Goal: Task Accomplishment & Management: Use online tool/utility

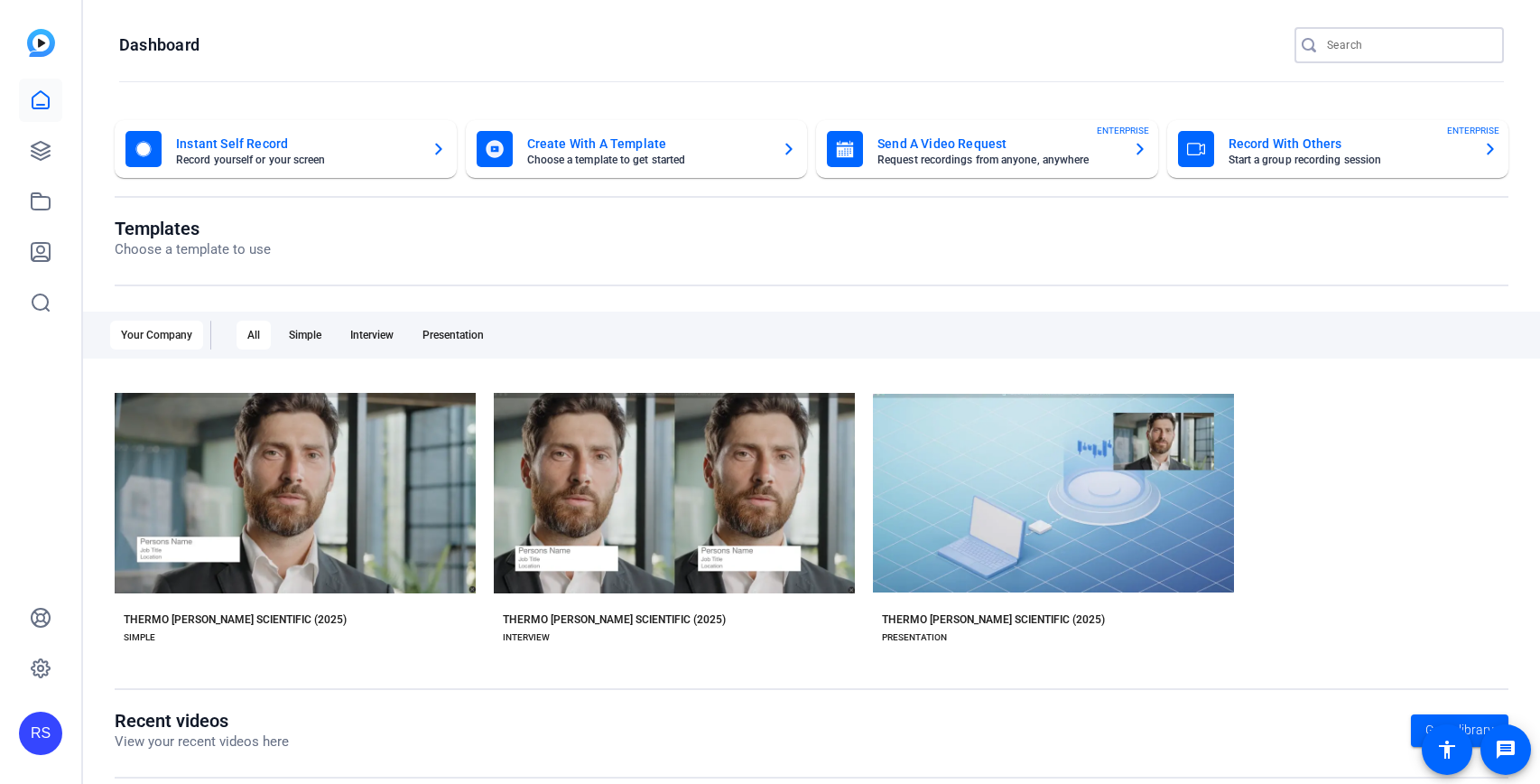
click at [1373, 49] on input "Search" at bounding box center [1409, 45] width 163 height 22
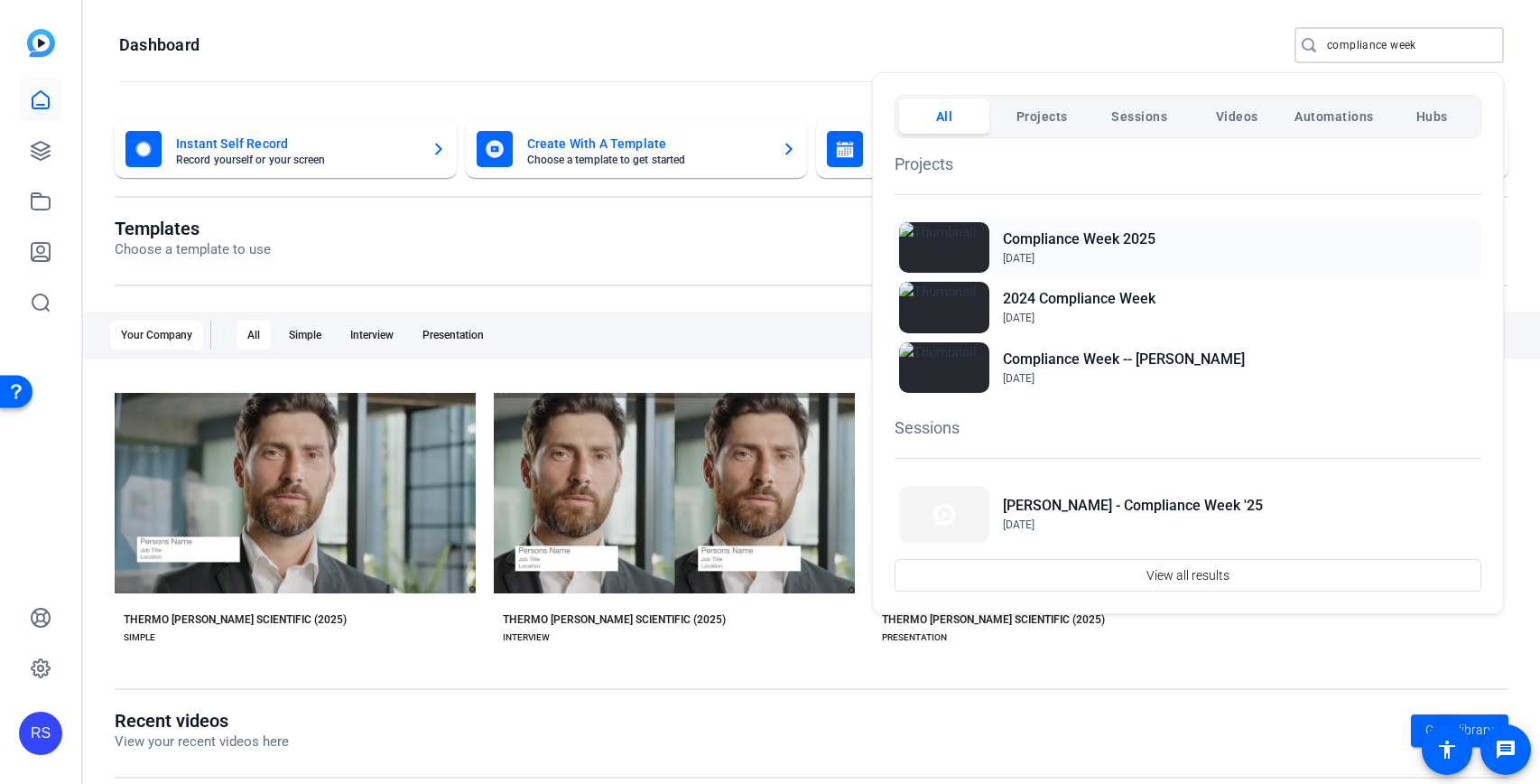
type input "compliance week"
click at [1233, 232] on div "Compliance Week [DATE], 2025" at bounding box center [1187, 248] width 587 height 60
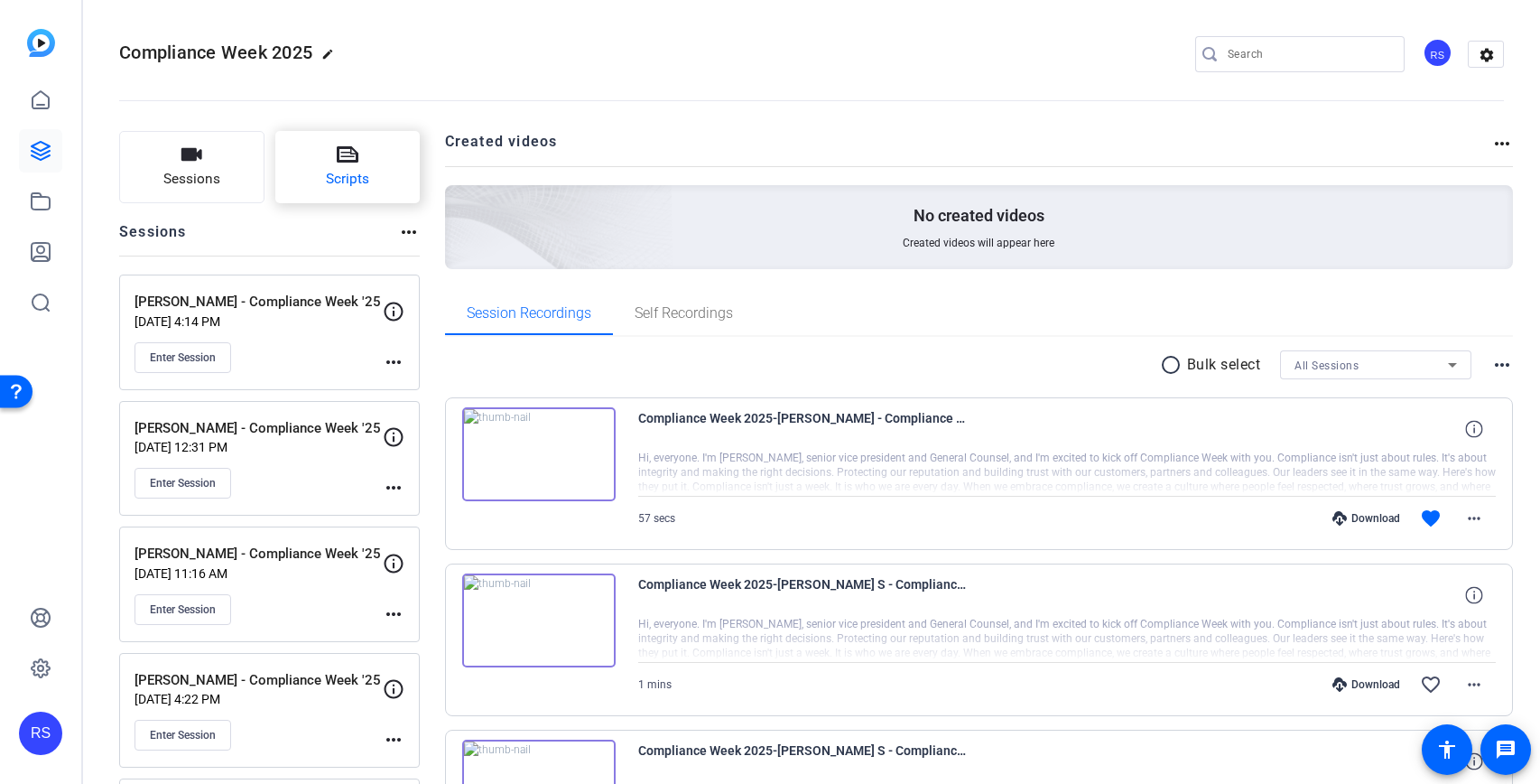
click at [345, 160] on icon at bounding box center [347, 155] width 22 height 22
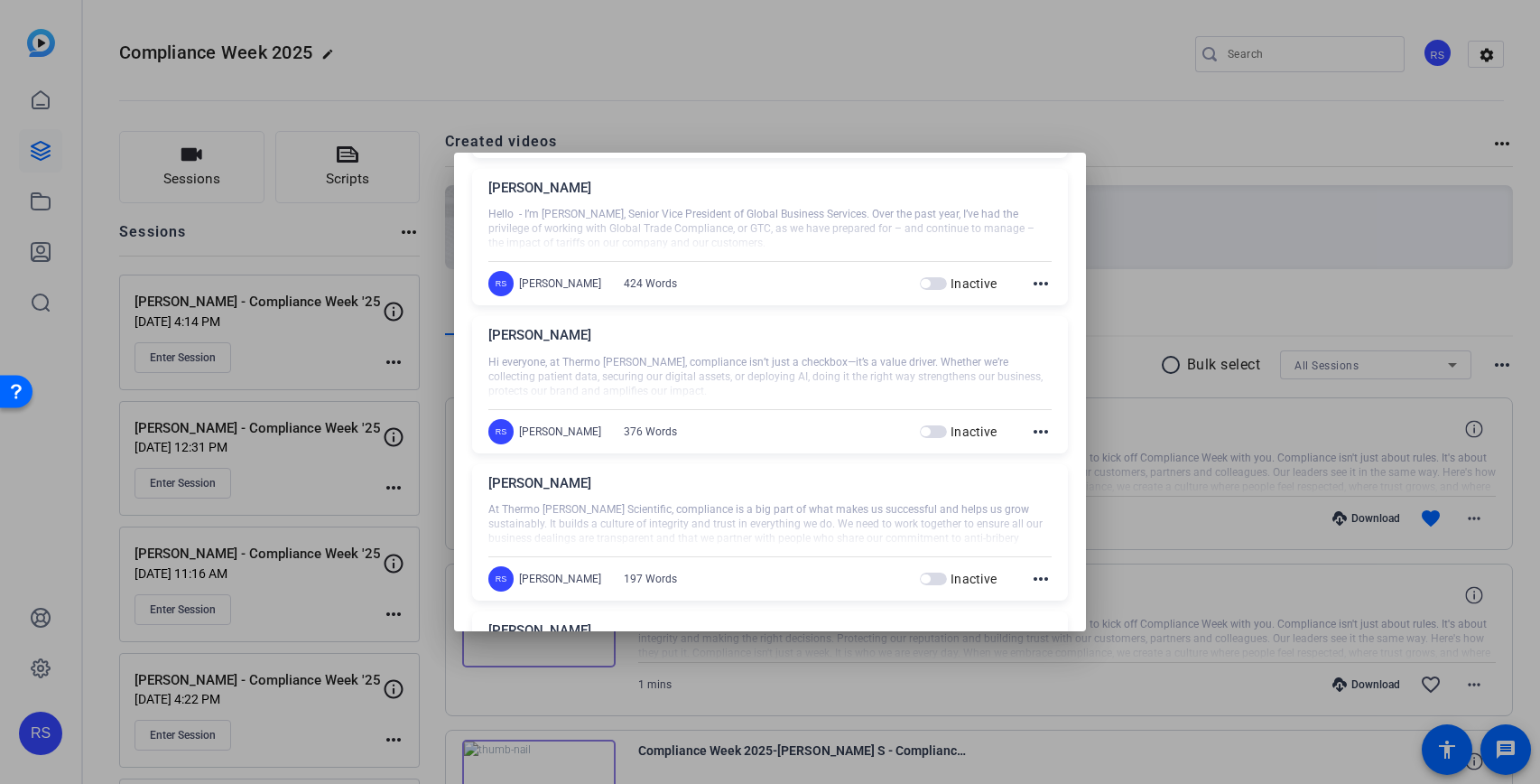
scroll to position [356, 0]
click at [1045, 430] on mat-icon "more_horiz" at bounding box center [1041, 429] width 22 height 22
click at [1053, 463] on span "Edit" at bounding box center [1081, 455] width 72 height 22
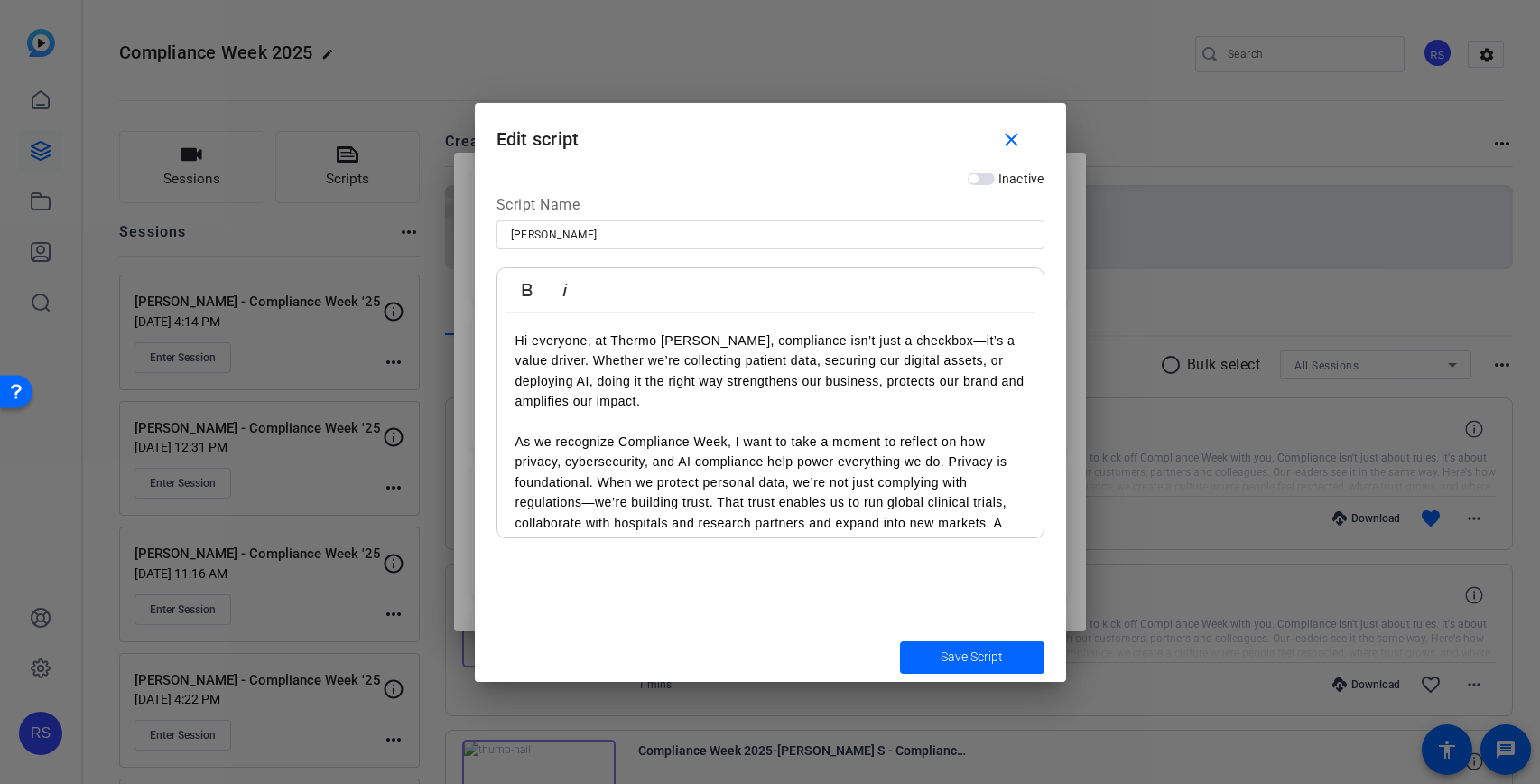
click at [527, 6] on div at bounding box center [770, 392] width 1540 height 784
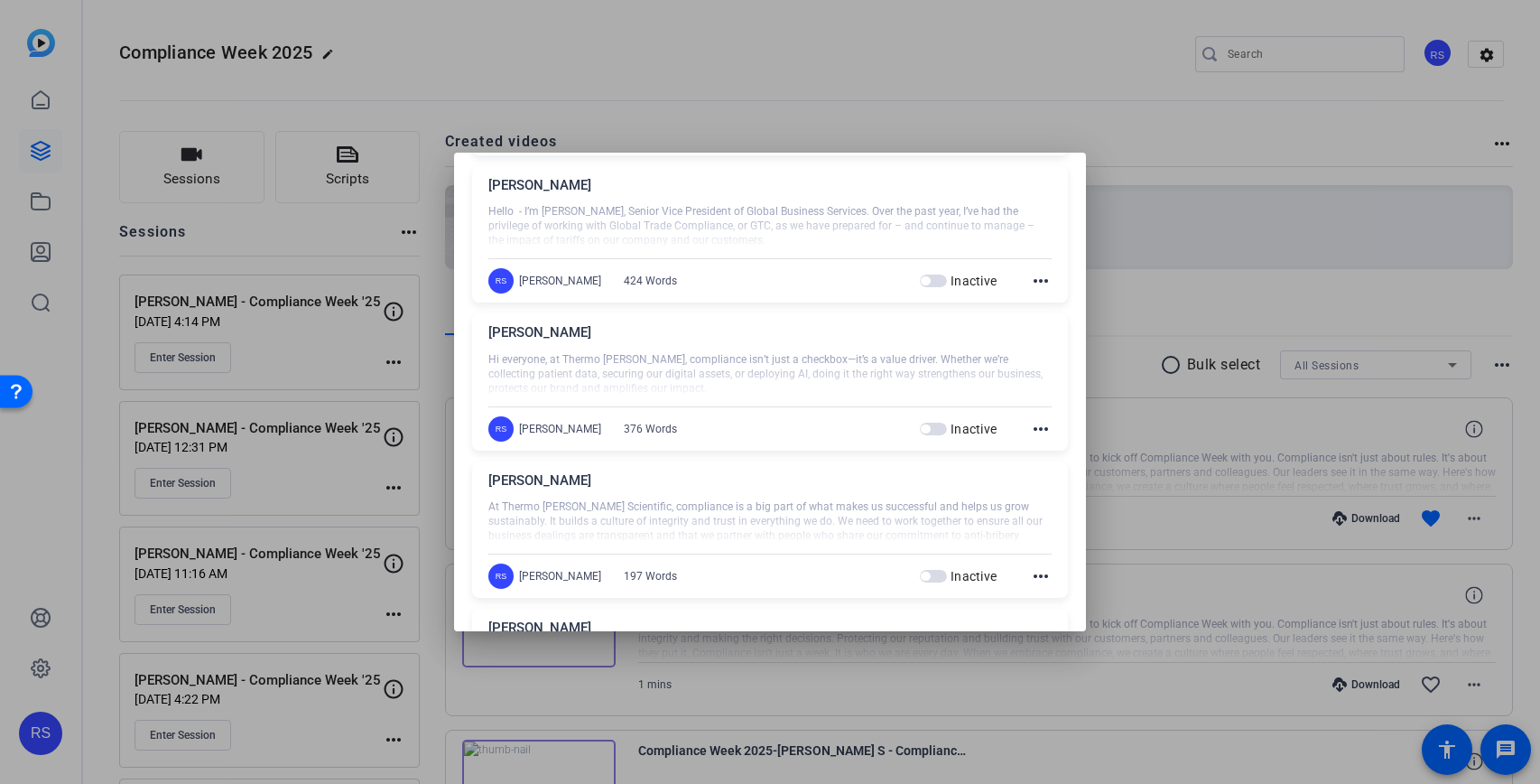
click at [1044, 433] on mat-icon "more_horiz" at bounding box center [1041, 429] width 22 height 22
click at [1063, 456] on span "Edit" at bounding box center [1081, 455] width 72 height 22
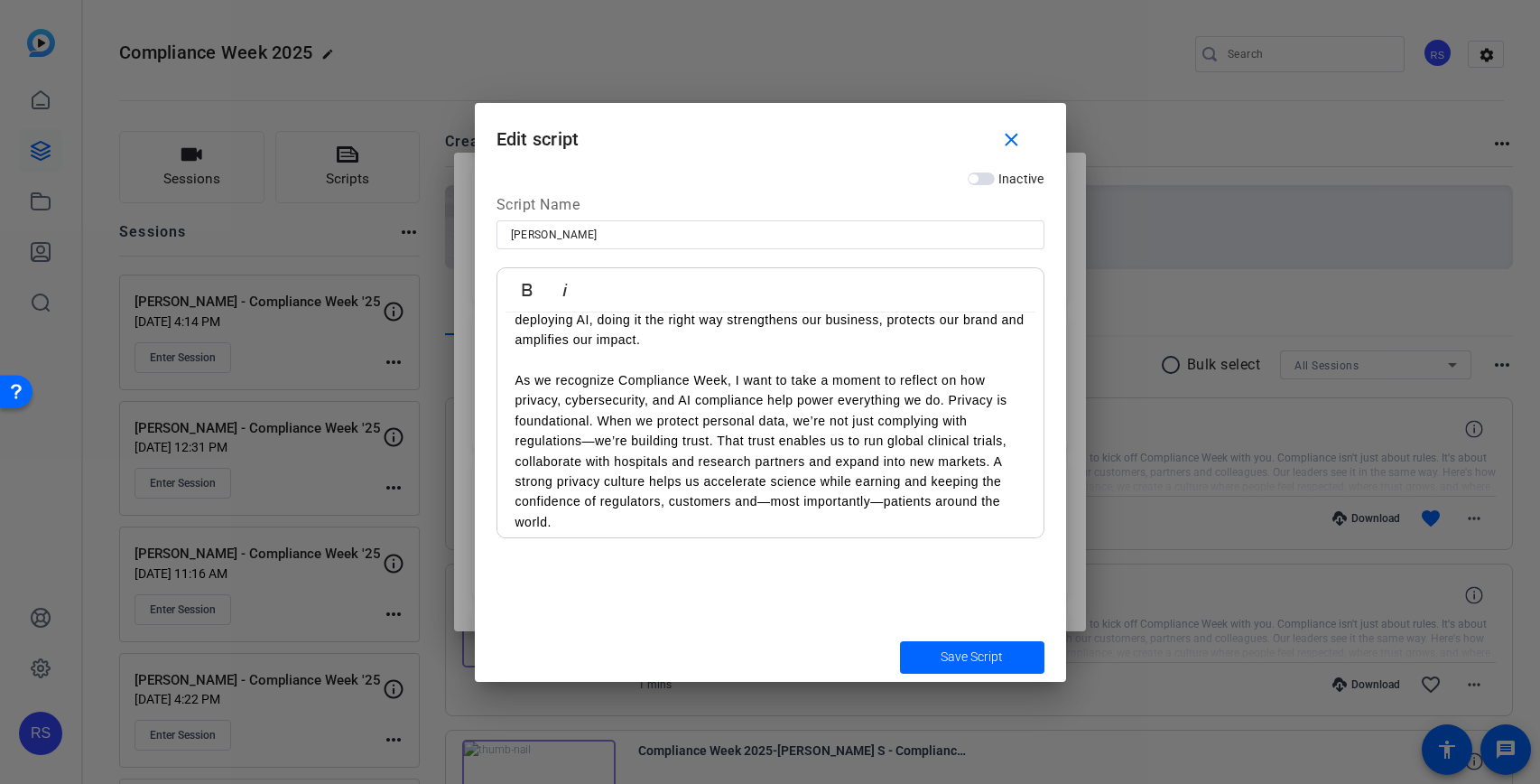
scroll to position [60, 0]
drag, startPoint x: 691, startPoint y: 404, endPoint x: 512, endPoint y: 407, distance: 179.0
click at [512, 407] on div "Hi everyone, at Thermo Fisher, compliance isn’t just a checkbox—it’s a value dr…" at bounding box center [770, 685] width 546 height 864
copy p "privacy, cybersecurity, and AI"
click at [1001, 426] on p "As we recognize Compliance Week, I want to take a moment to reflect on how priv…" at bounding box center [770, 452] width 510 height 162
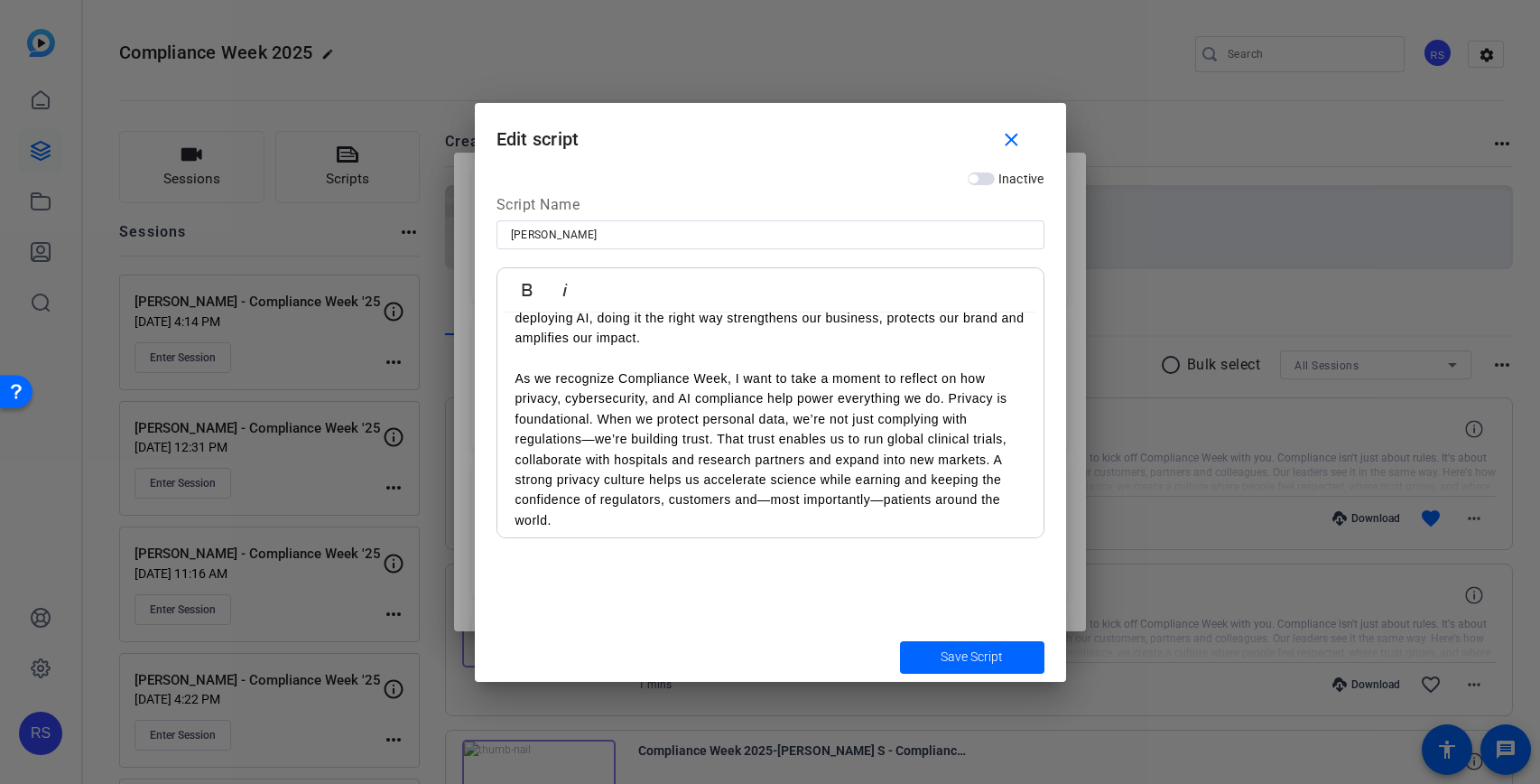
scroll to position [62, 0]
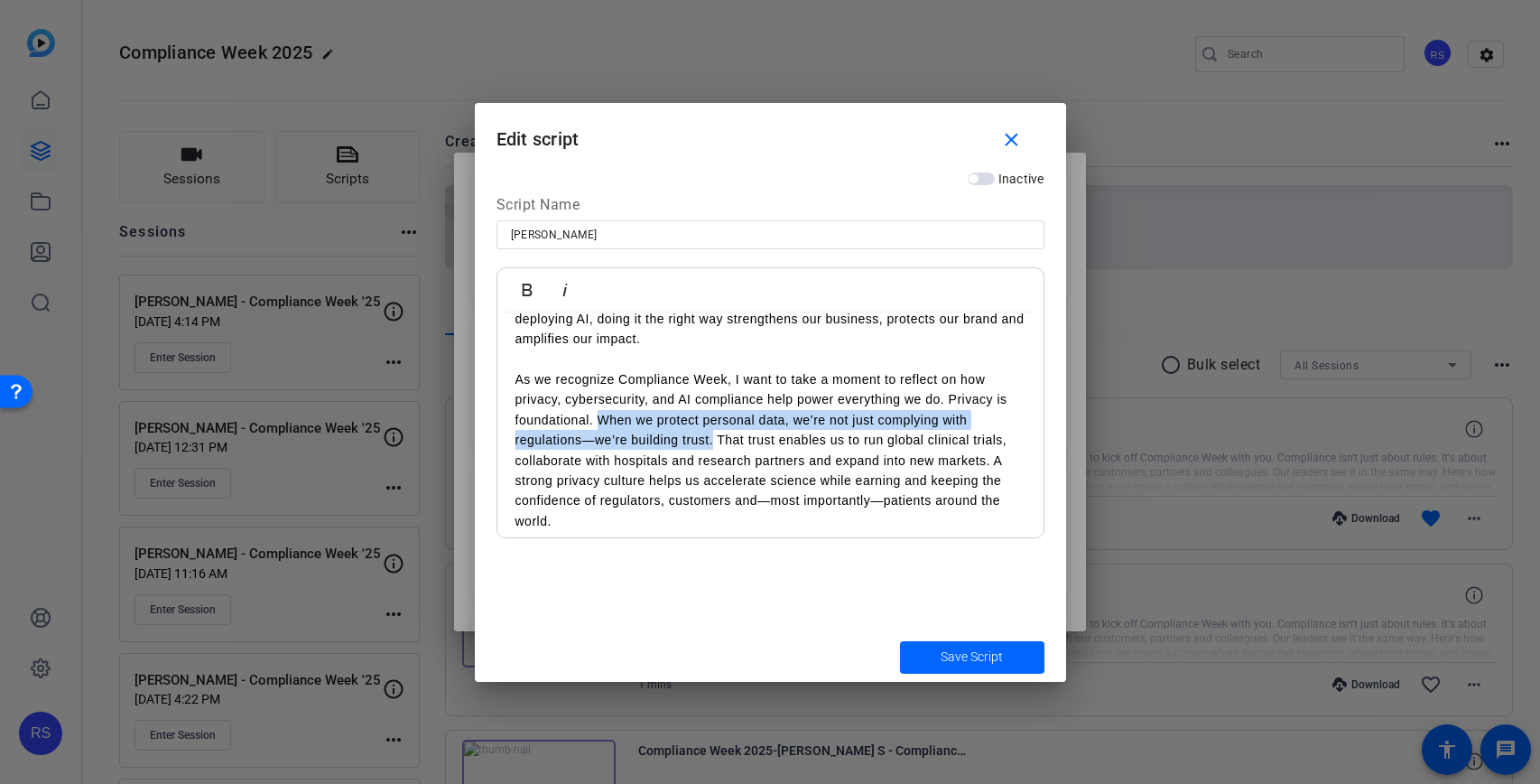
drag, startPoint x: 600, startPoint y: 421, endPoint x: 714, endPoint y: 445, distance: 116.5
click at [714, 445] on p "As we recognize Compliance Week, I want to take a moment to reflect on how priv…" at bounding box center [770, 449] width 510 height 162
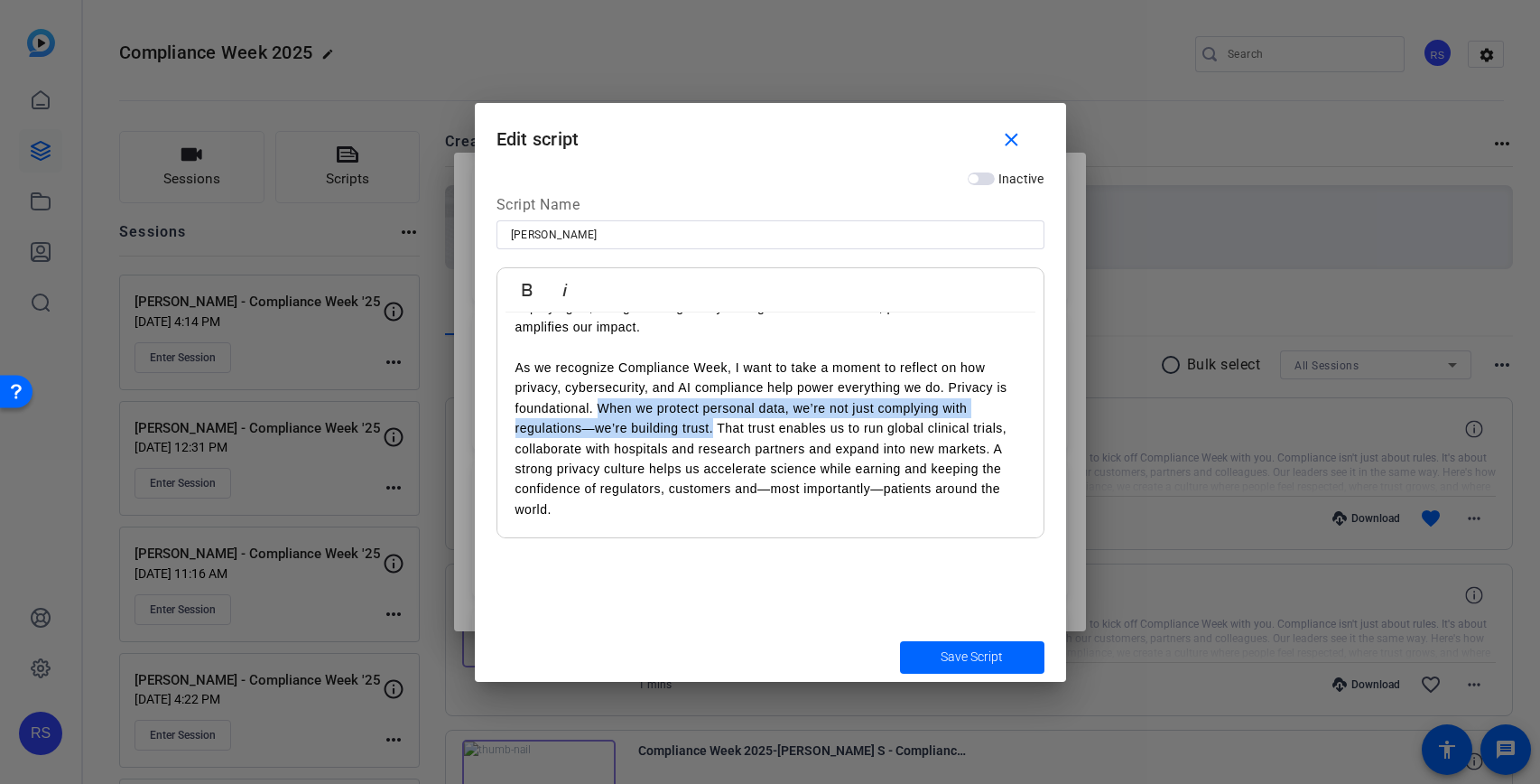
scroll to position [76, 0]
copy p "When we protect personal data, we’re not just complying with regulations—we’re …"
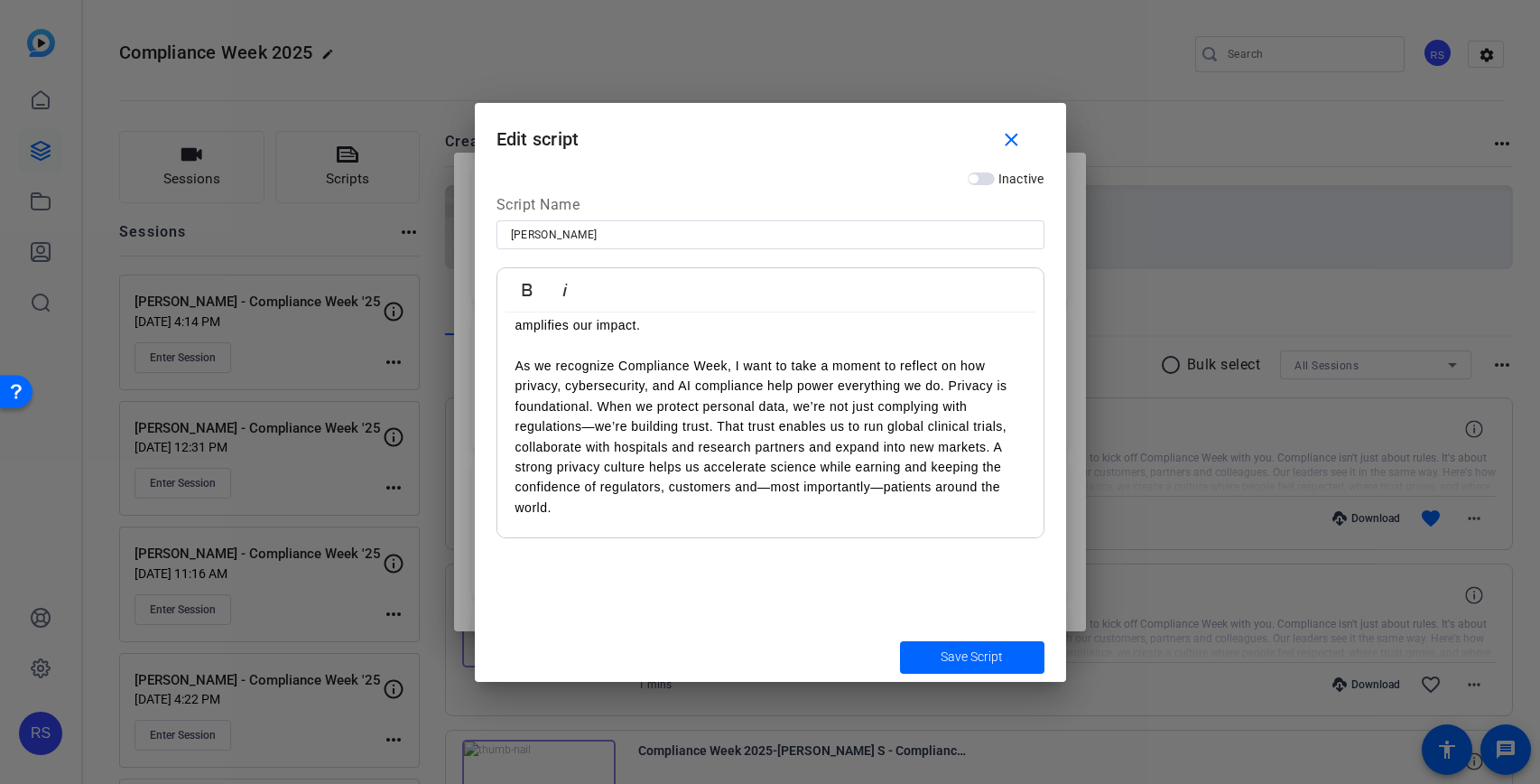
click at [1152, 569] on div at bounding box center [770, 392] width 1540 height 784
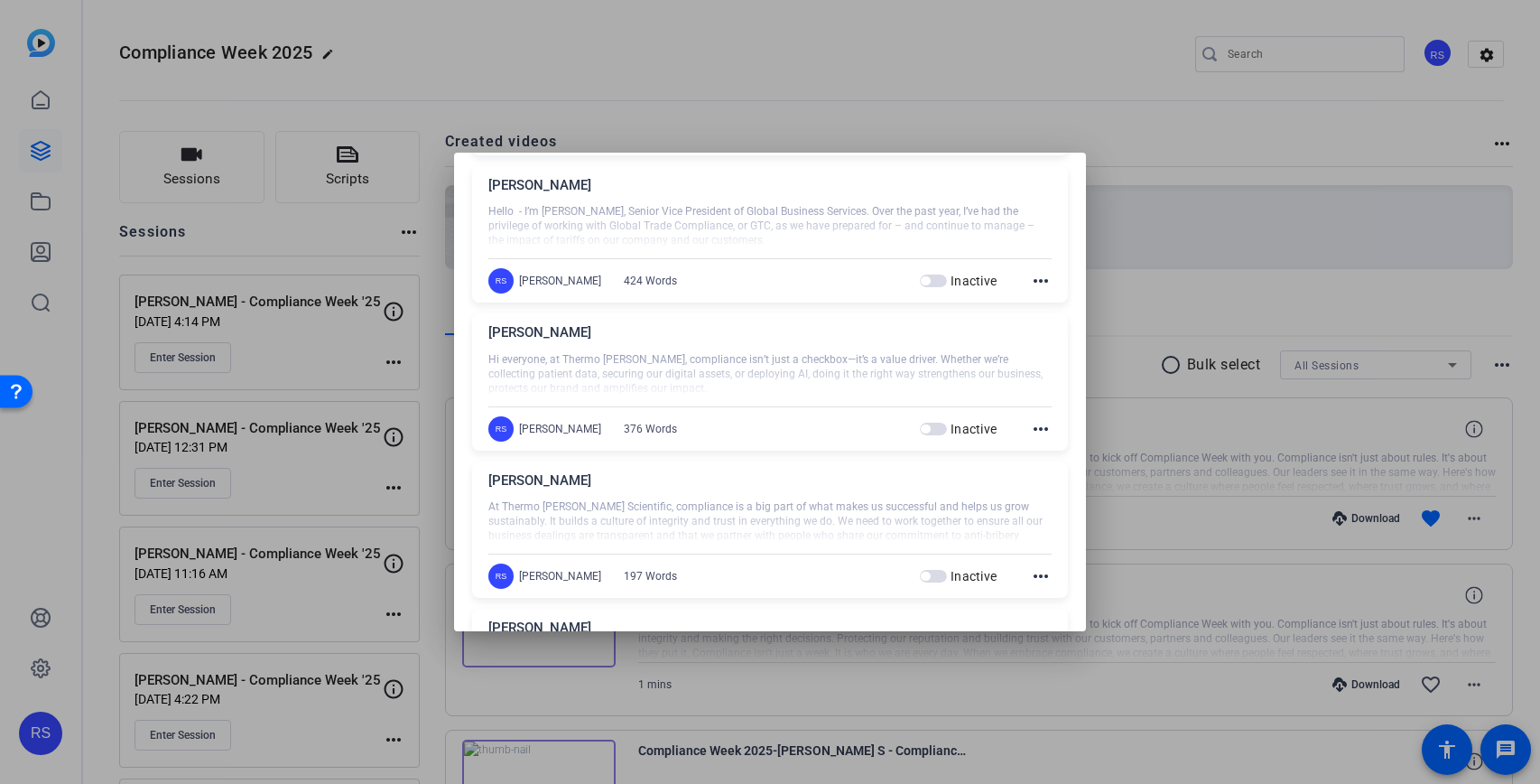
click at [1038, 429] on mat-icon "more_horiz" at bounding box center [1041, 429] width 22 height 22
click at [1050, 455] on span "Edit" at bounding box center [1081, 455] width 72 height 22
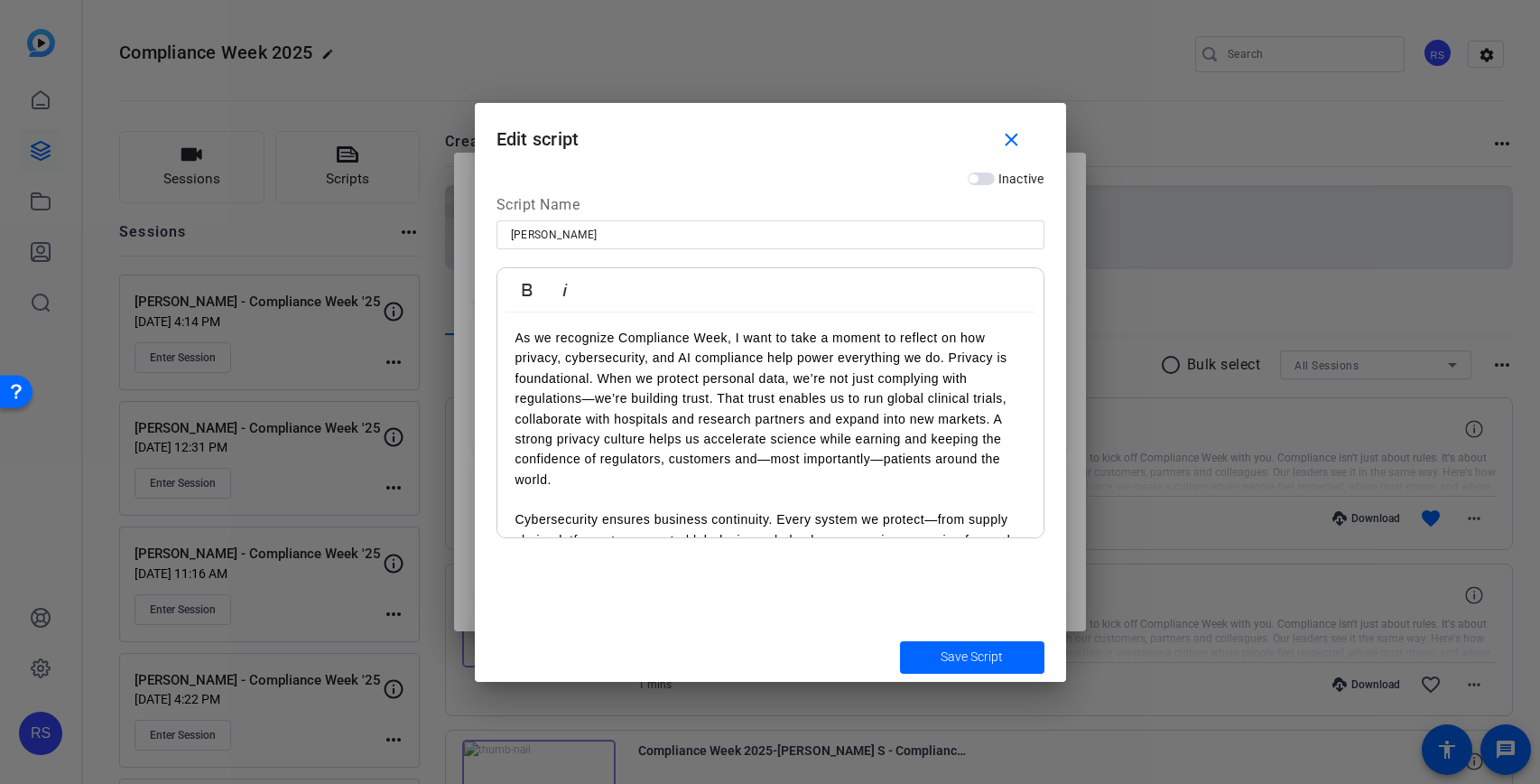
scroll to position [111, 0]
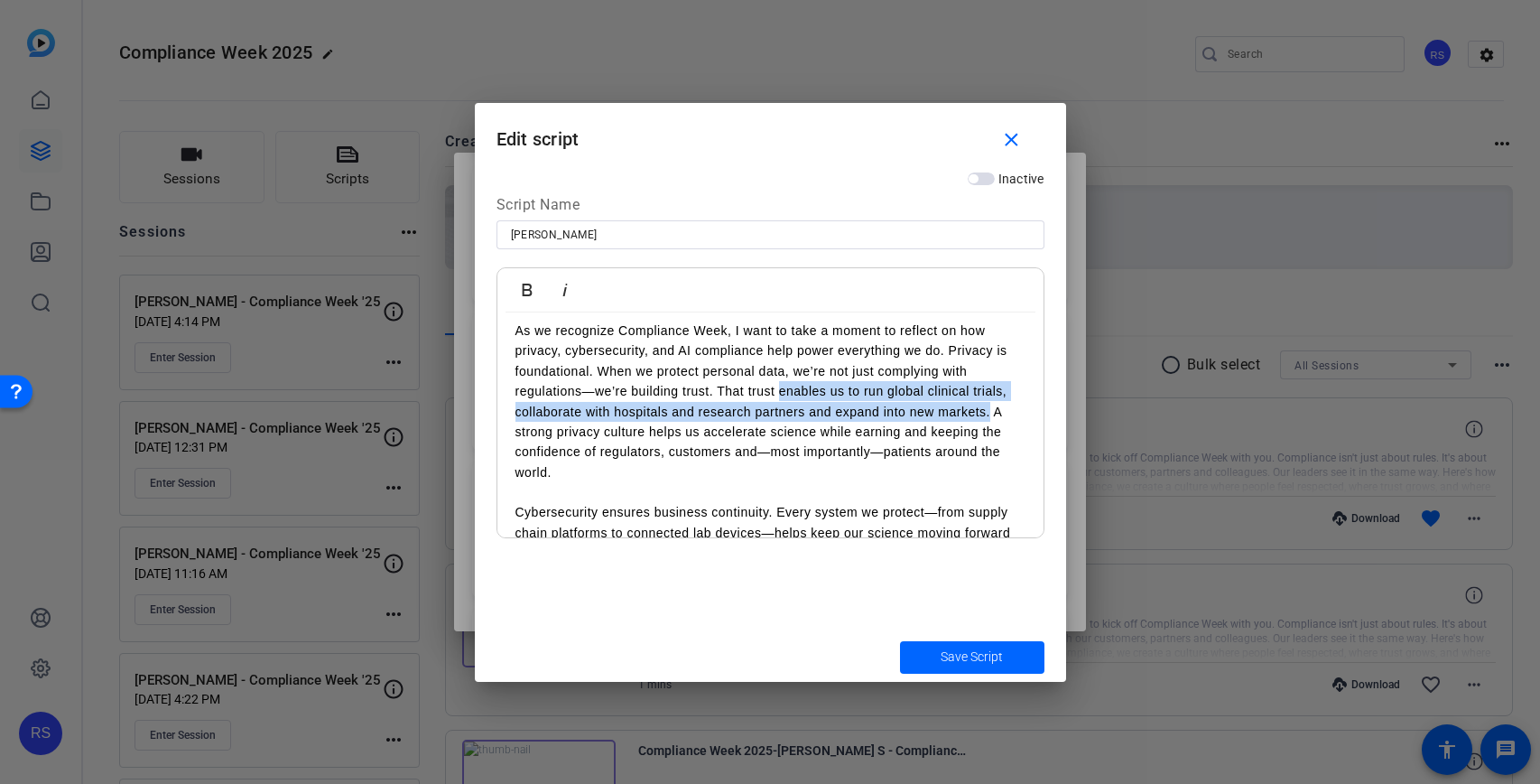
drag, startPoint x: 780, startPoint y: 394, endPoint x: 989, endPoint y: 411, distance: 209.7
click at [989, 411] on p "As we recognize Compliance Week, I want to take a moment to reflect on how priv…" at bounding box center [770, 401] width 510 height 162
copy p "enables us to run global clinical trials, collaborate with hospitals and resear…"
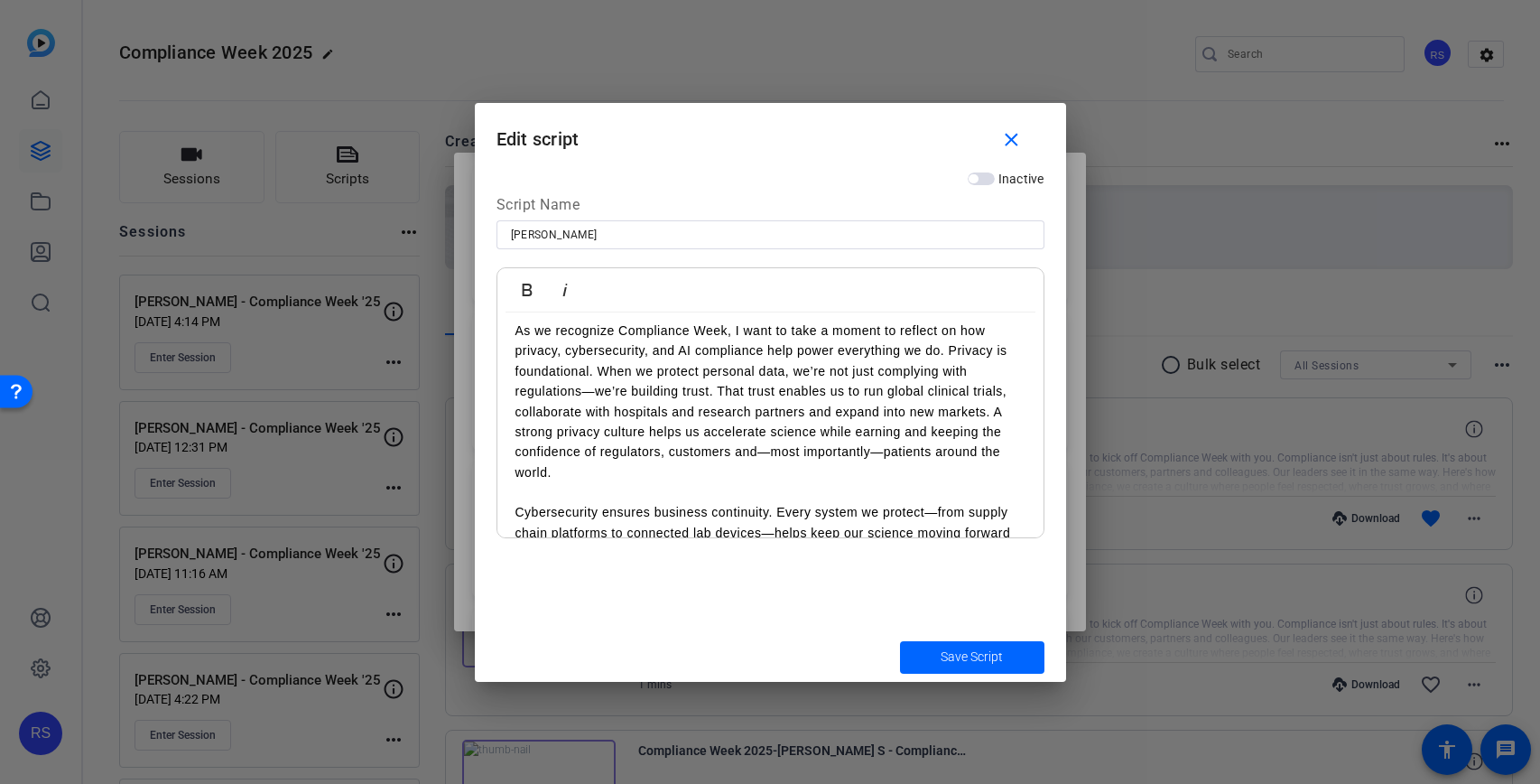
click at [927, 433] on p "As we recognize Compliance Week, I want to take a moment to reflect on how priv…" at bounding box center [770, 401] width 510 height 162
drag, startPoint x: 996, startPoint y: 411, endPoint x: 817, endPoint y: 440, distance: 181.3
click at [817, 440] on p "As we recognize Compliance Week, I want to take a moment to reflect on how priv…" at bounding box center [770, 401] width 510 height 162
copy p "A strong privacy culture helps us accelerate science"
click at [1136, 613] on div at bounding box center [770, 392] width 1540 height 784
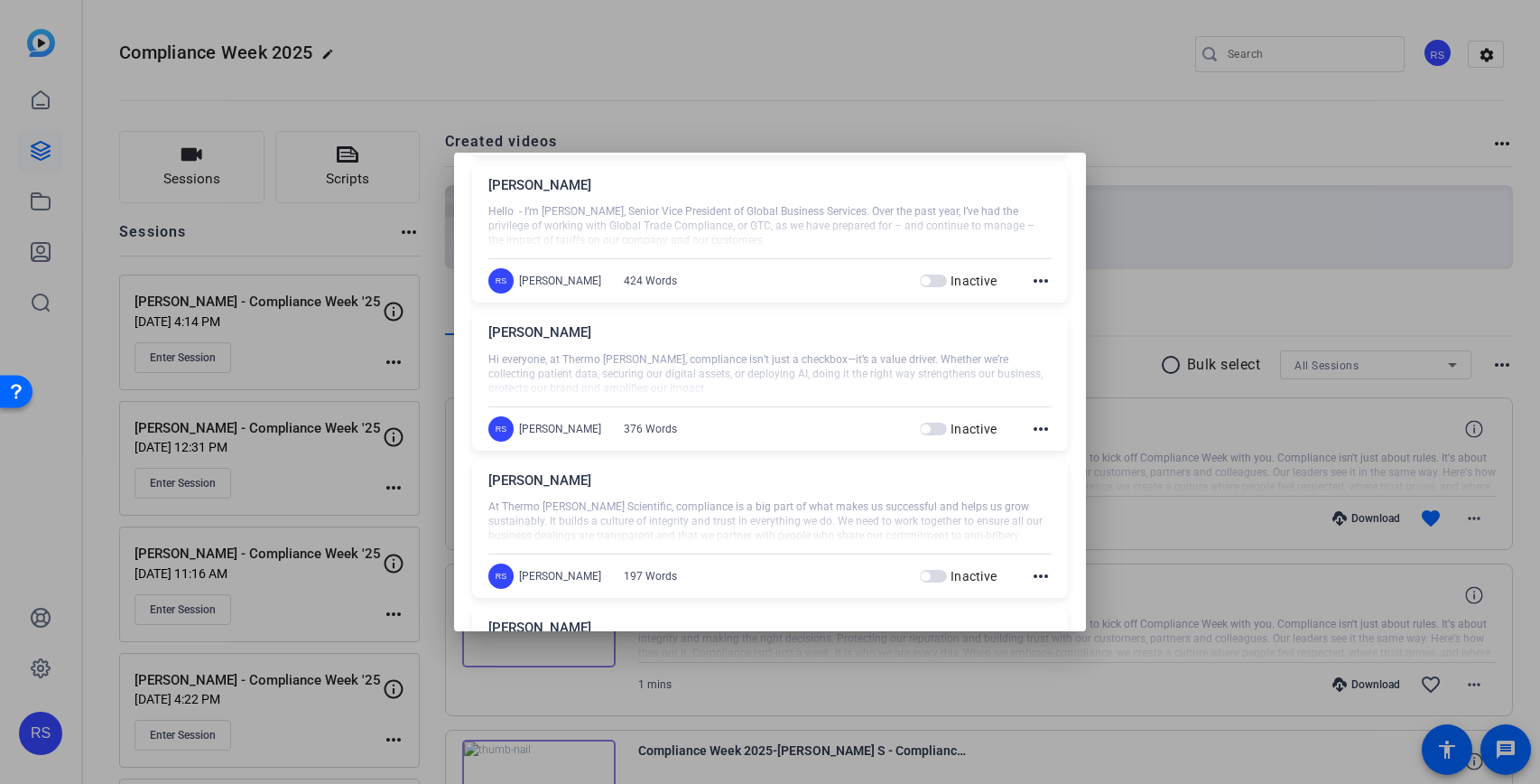
click at [1036, 427] on mat-icon "more_horiz" at bounding box center [1041, 429] width 22 height 22
click at [1048, 449] on span "Edit" at bounding box center [1081, 455] width 72 height 22
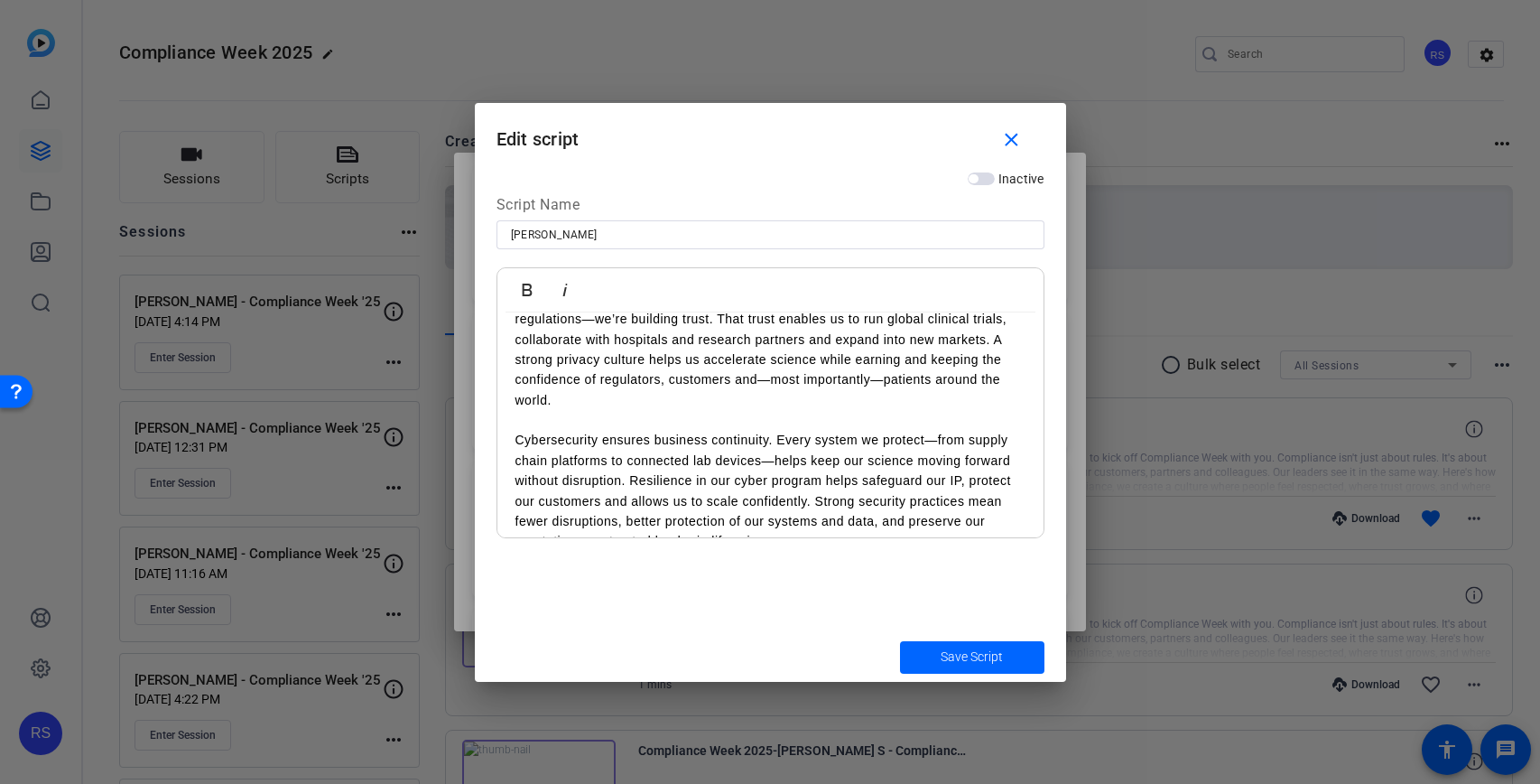
scroll to position [185, 0]
drag, startPoint x: 822, startPoint y: 357, endPoint x: 1000, endPoint y: 392, distance: 181.4
click at [1000, 391] on p "As we recognize Compliance Week, I want to take a moment to reflect on how priv…" at bounding box center [770, 327] width 510 height 162
copy p "while earning and keeping the confidence of regulators, customers and—most impo…"
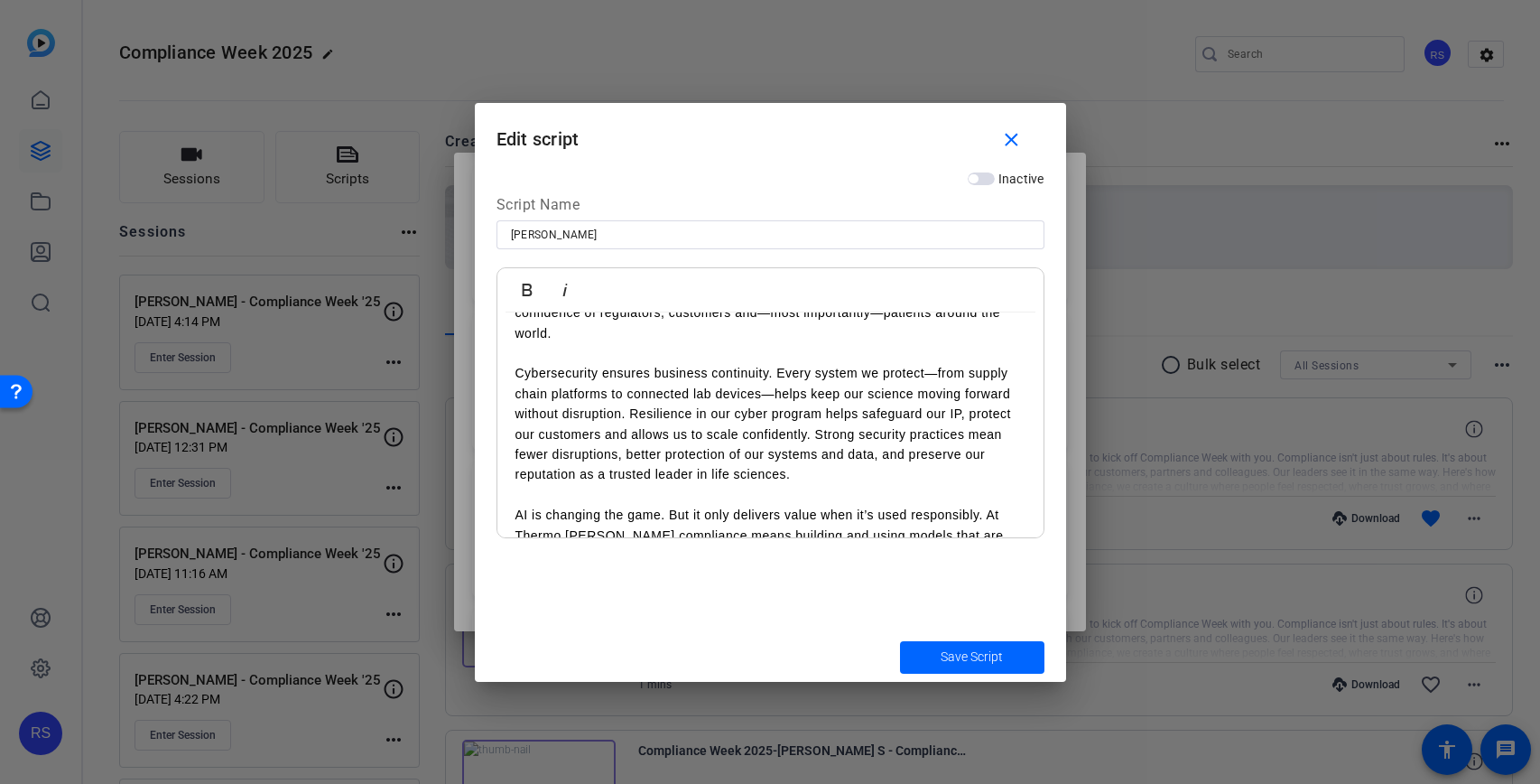
scroll to position [252, 0]
click at [1167, 723] on div at bounding box center [770, 392] width 1540 height 784
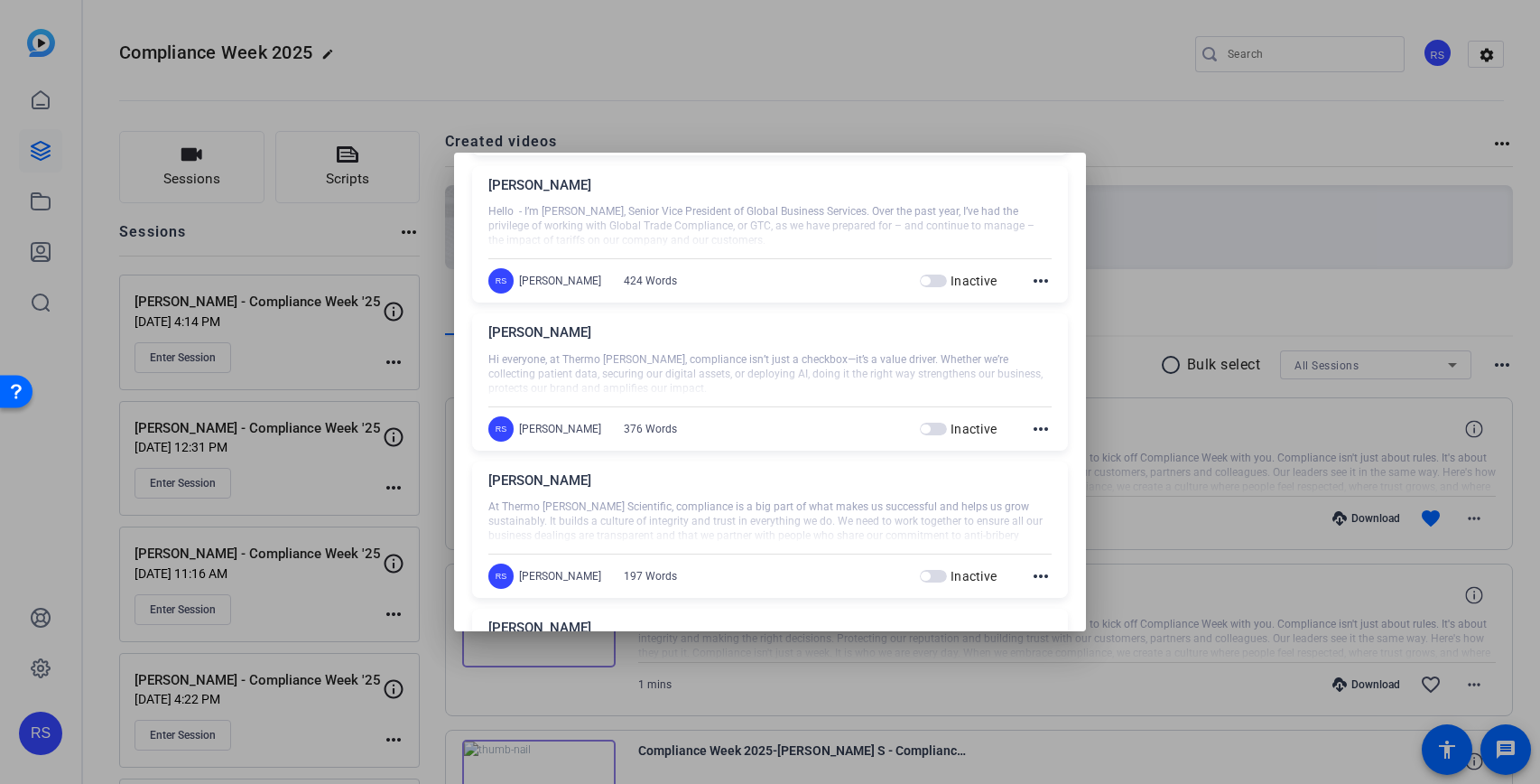
scroll to position [355, 0]
click at [1045, 427] on mat-icon "more_horiz" at bounding box center [1041, 430] width 22 height 22
click at [1050, 451] on span "Edit" at bounding box center [1081, 456] width 72 height 22
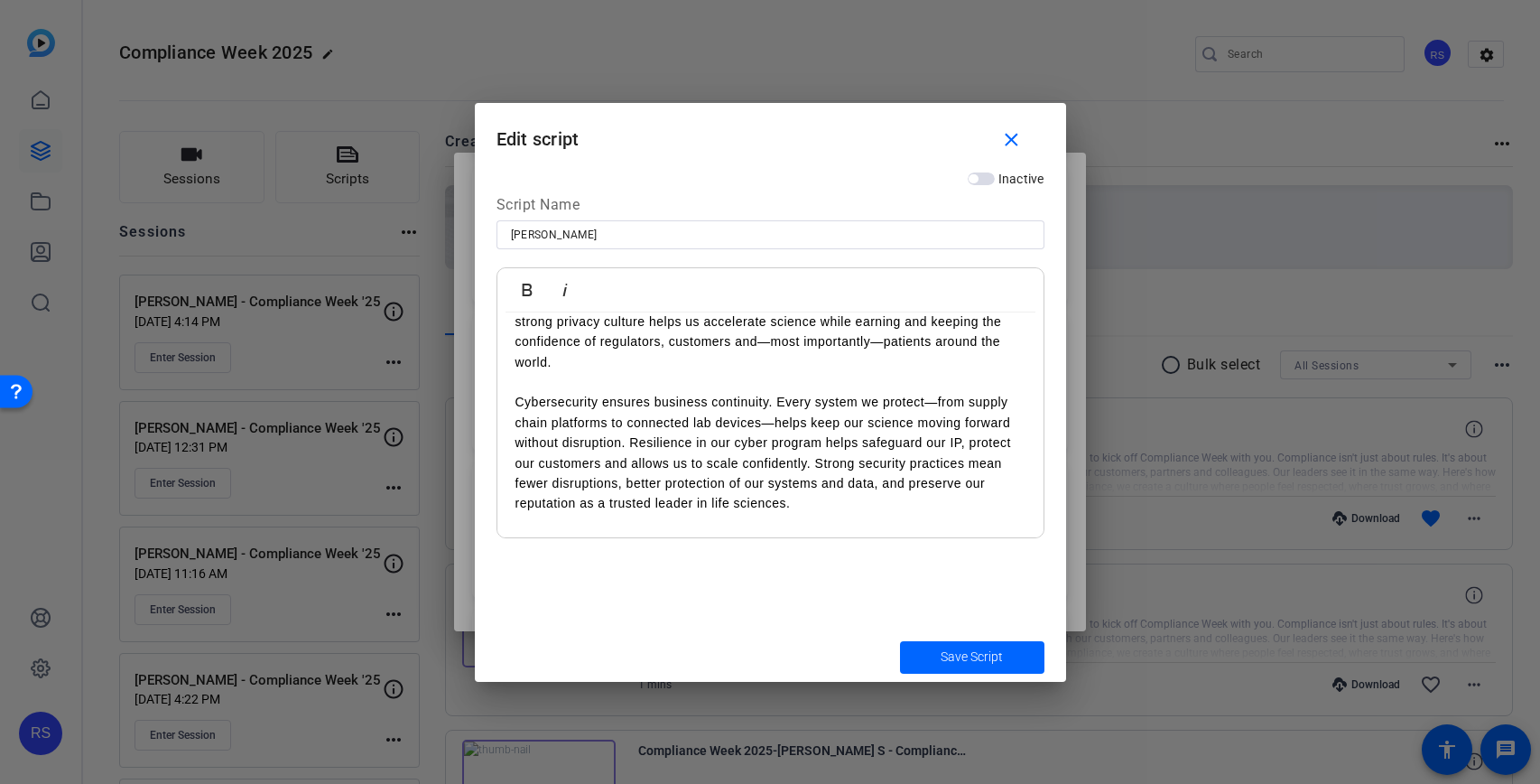
scroll to position [221, 0]
click at [1243, 532] on div at bounding box center [770, 392] width 1540 height 784
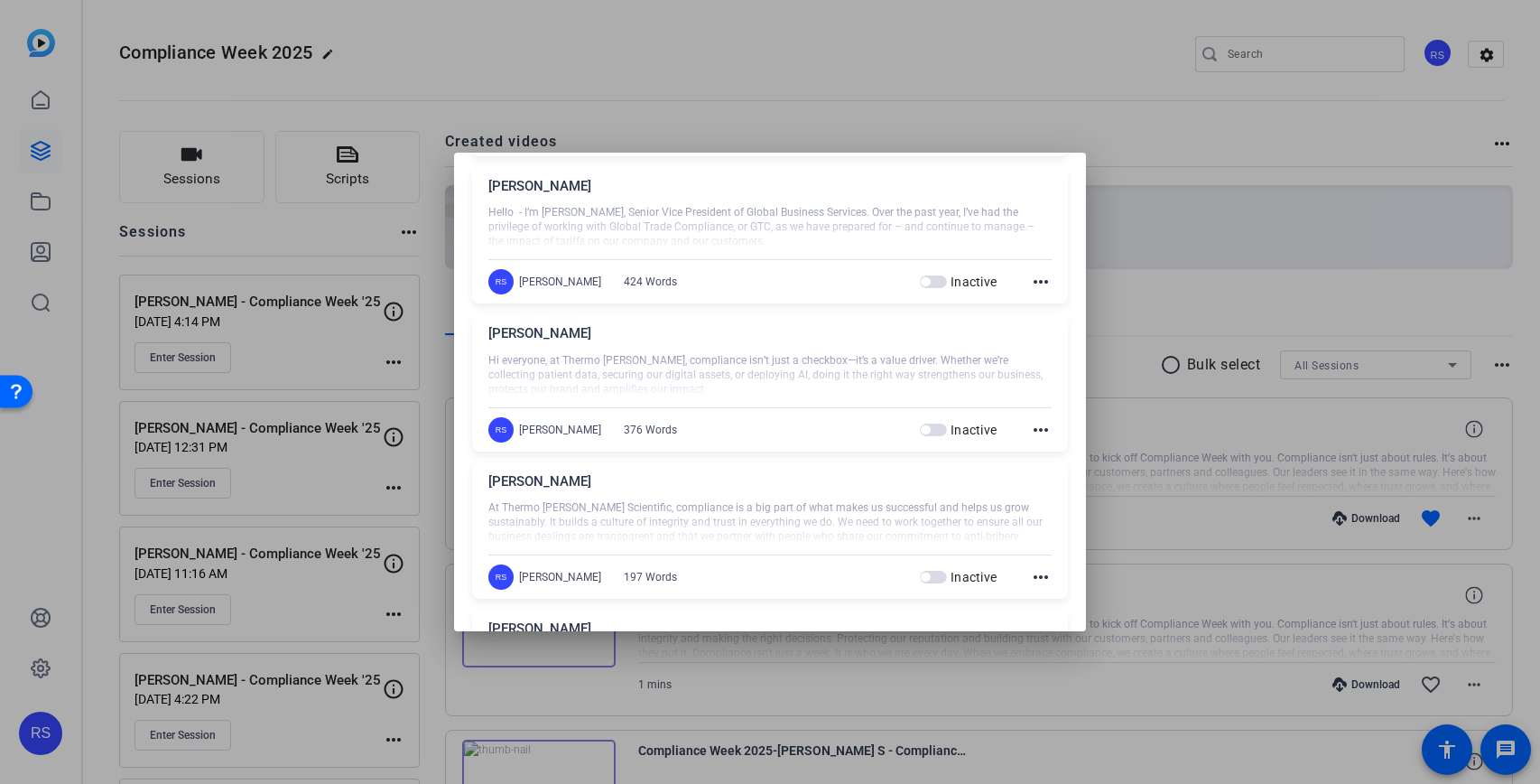
click at [1037, 429] on mat-icon "more_horiz" at bounding box center [1041, 430] width 22 height 22
click at [1045, 456] on span "Edit" at bounding box center [1081, 456] width 72 height 22
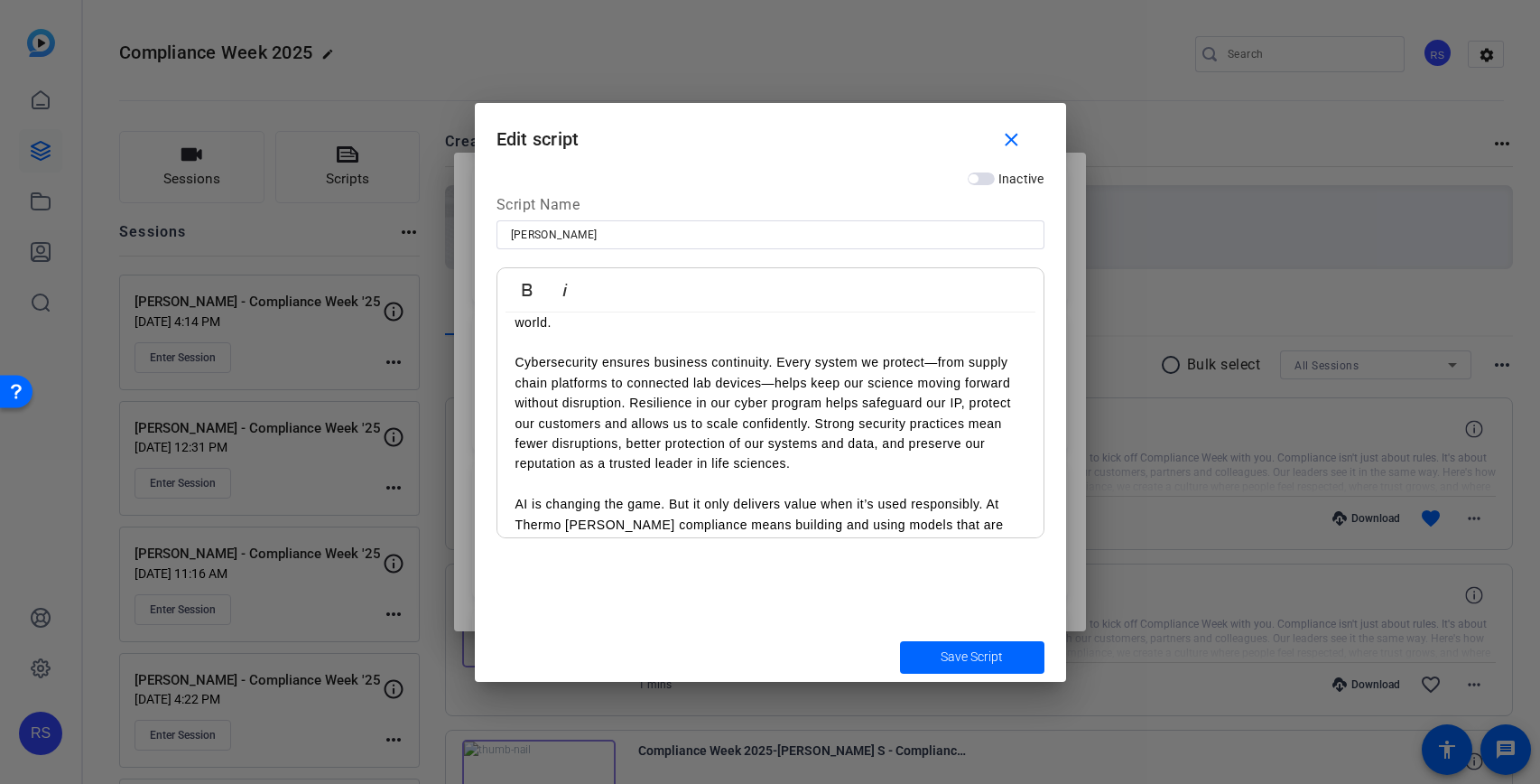
scroll to position [269, 0]
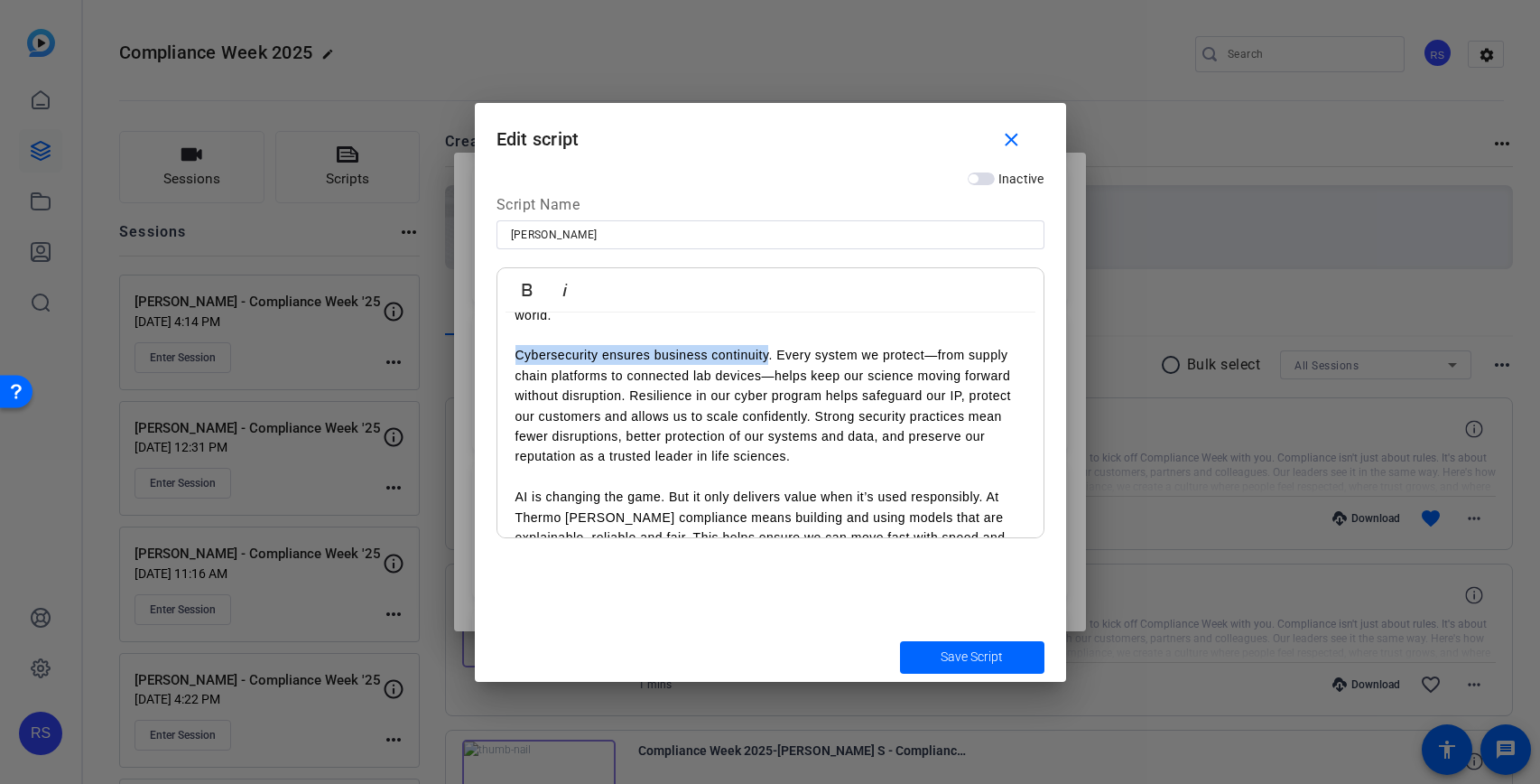
drag, startPoint x: 514, startPoint y: 356, endPoint x: 773, endPoint y: 352, distance: 259.0
click at [769, 353] on div "Hi everyone, at Thermo Fisher, compliance isn’t just a checkbox—it’s a value dr…" at bounding box center [770, 477] width 546 height 864
copy p "Cybersecurity ensures business continuity"
click at [1033, 731] on div at bounding box center [770, 392] width 1540 height 784
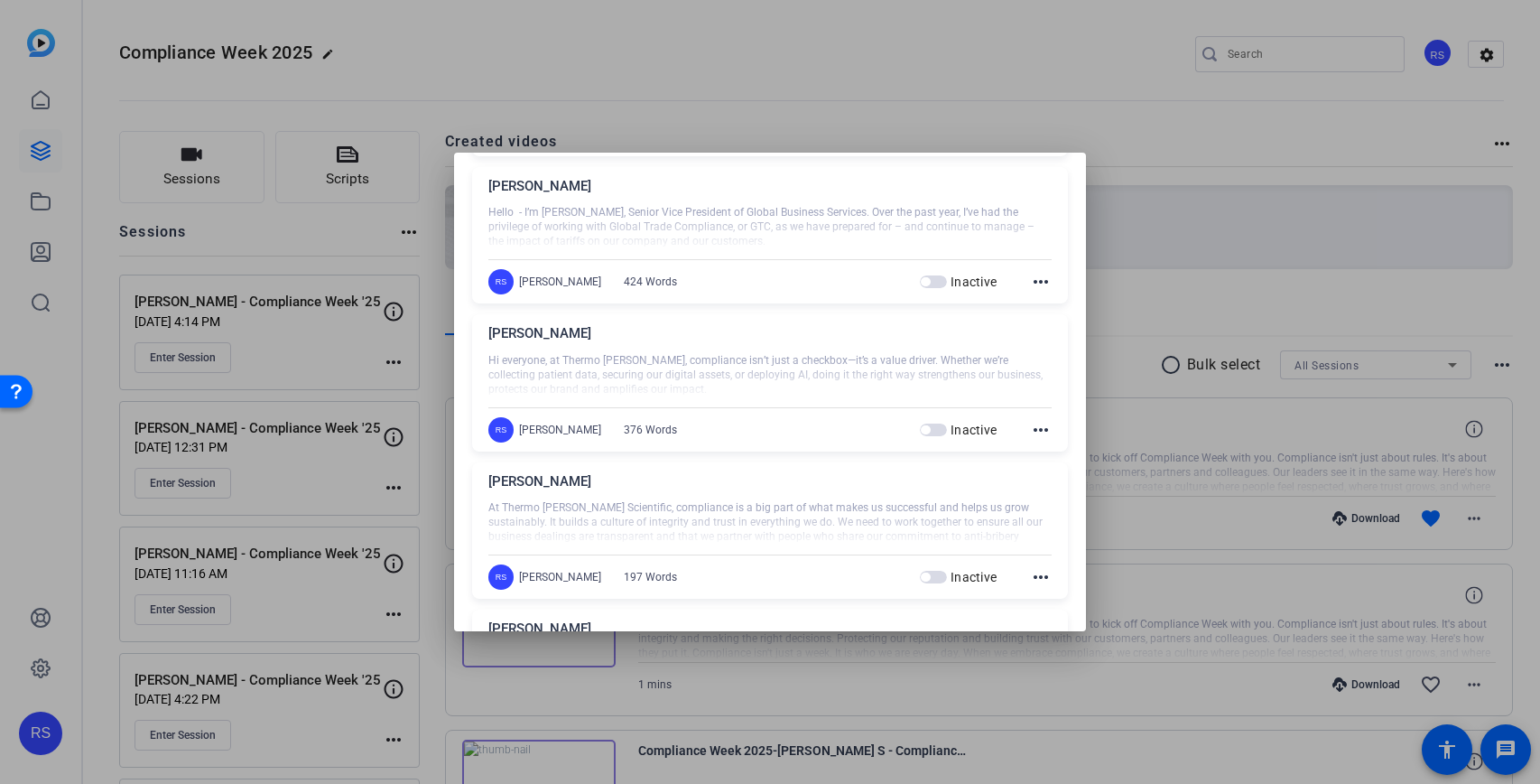
click at [1041, 431] on mat-icon "more_horiz" at bounding box center [1041, 430] width 22 height 22
click at [1053, 460] on span "Edit" at bounding box center [1081, 456] width 72 height 22
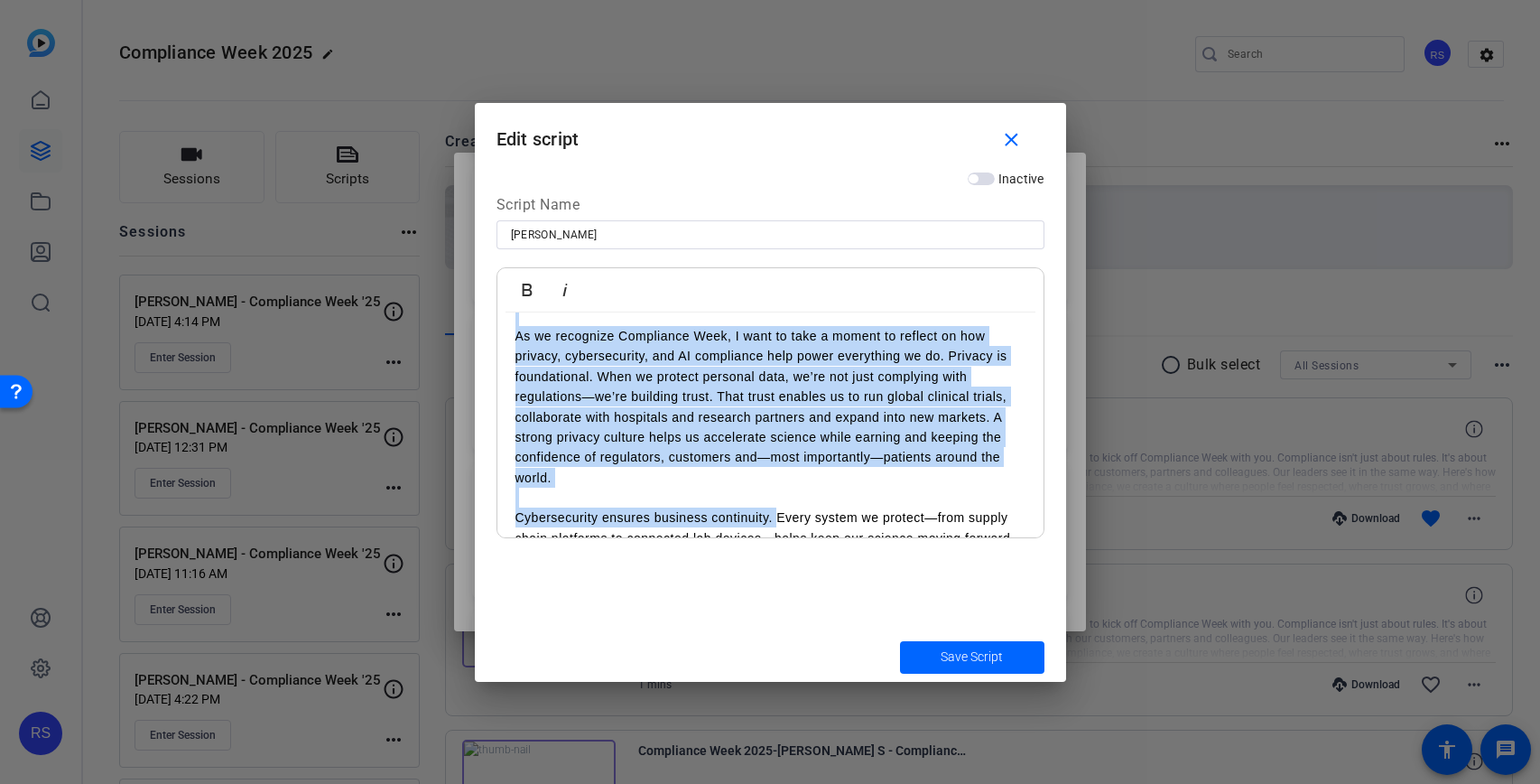
scroll to position [29, 0]
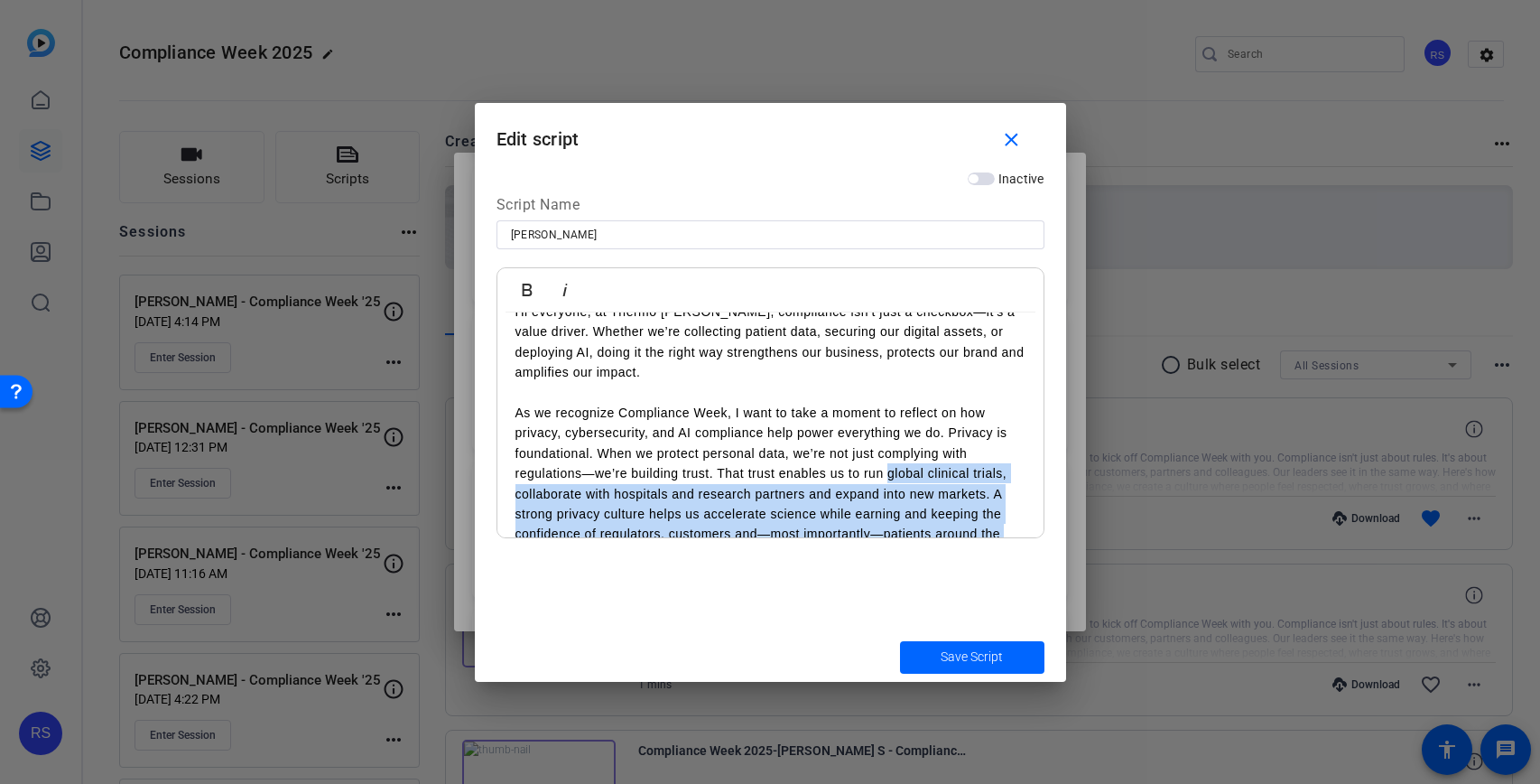
drag, startPoint x: 778, startPoint y: 319, endPoint x: 890, endPoint y: 482, distance: 197.8
click at [890, 482] on div "Hi everyone, at Thermo Fisher, compliance isn’t just a checkbox—it’s a value dr…" at bounding box center [770, 715] width 546 height 864
click at [891, 481] on p "As we recognize Compliance Week, I want to take a moment to reflect on how priv…" at bounding box center [770, 483] width 510 height 162
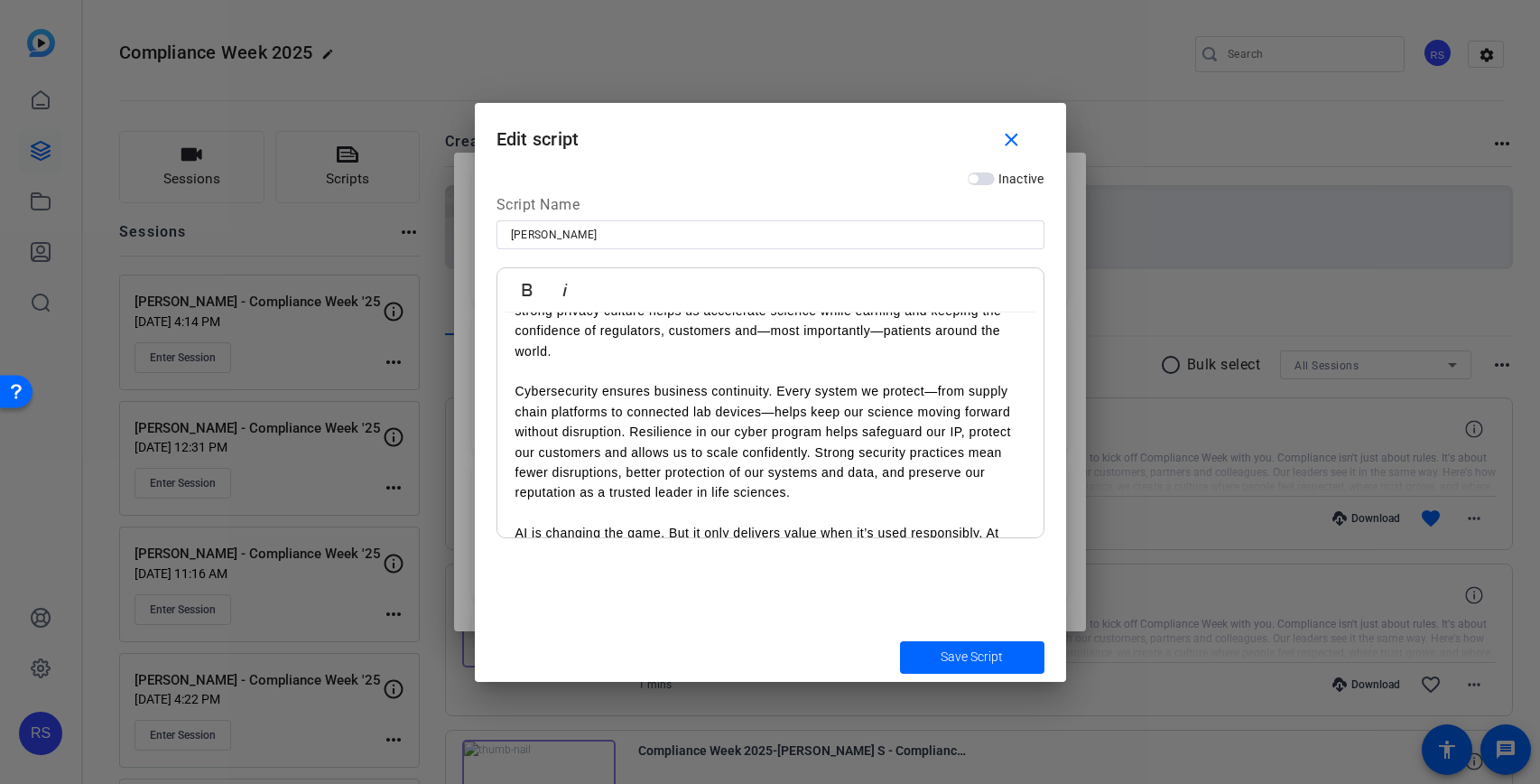
scroll to position [236, 0]
drag, startPoint x: 779, startPoint y: 389, endPoint x: 924, endPoint y: 390, distance: 145.0
click at [924, 390] on p "Cybersecurity ensures business continuity. Every system we protect—from supply …" at bounding box center [770, 438] width 510 height 121
drag, startPoint x: 924, startPoint y: 390, endPoint x: 886, endPoint y: 387, distance: 38.1
click at [924, 390] on p "Cybersecurity ensures business continuity. Every system we protect—from supply …" at bounding box center [770, 438] width 510 height 121
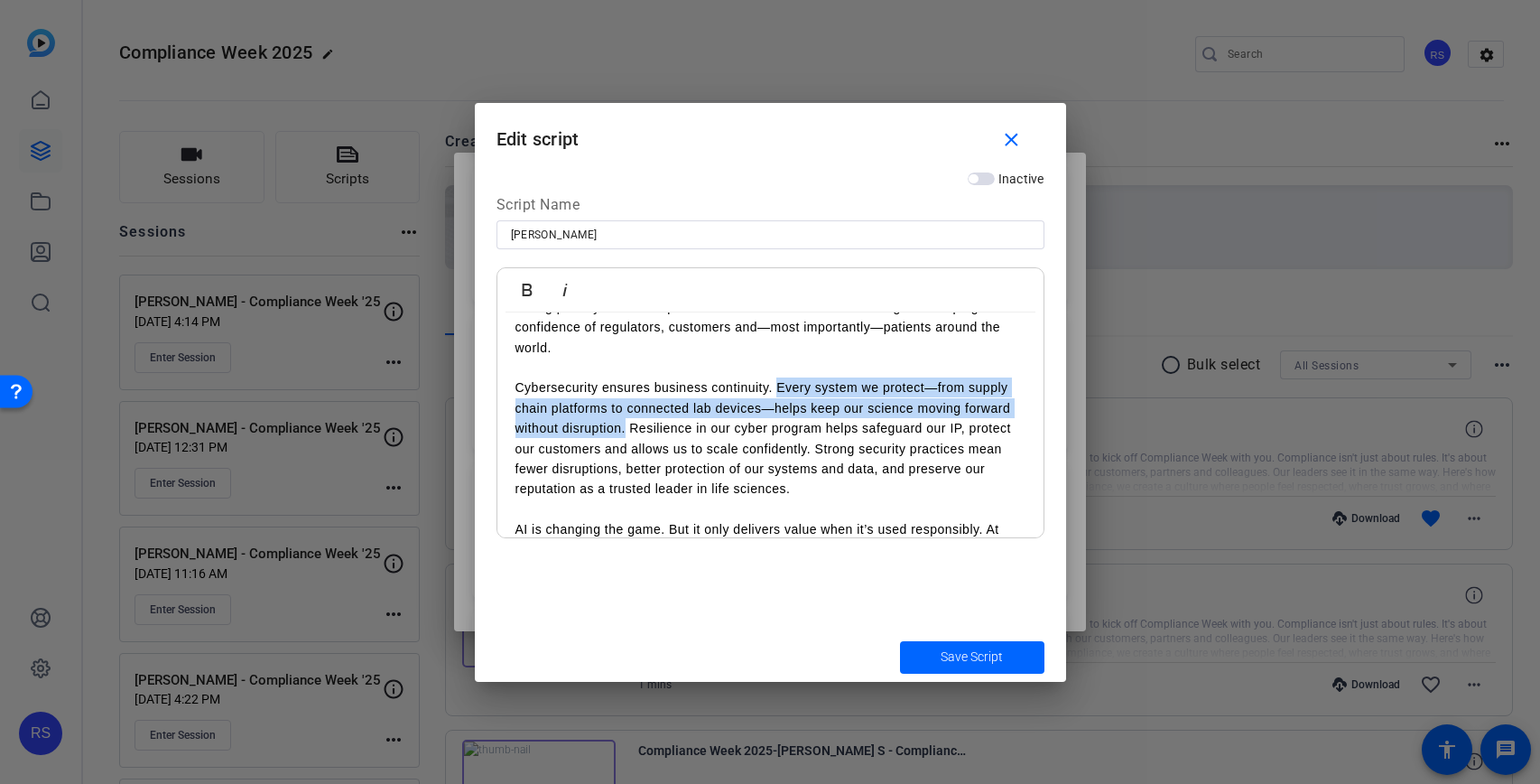
drag, startPoint x: 775, startPoint y: 388, endPoint x: 626, endPoint y: 430, distance: 154.8
click at [626, 430] on p "Cybersecurity ensures business continuity. Every system we protect—from supply …" at bounding box center [770, 438] width 510 height 121
copy p "Every system we protect—from supply chain platforms to connected lab devices—he…"
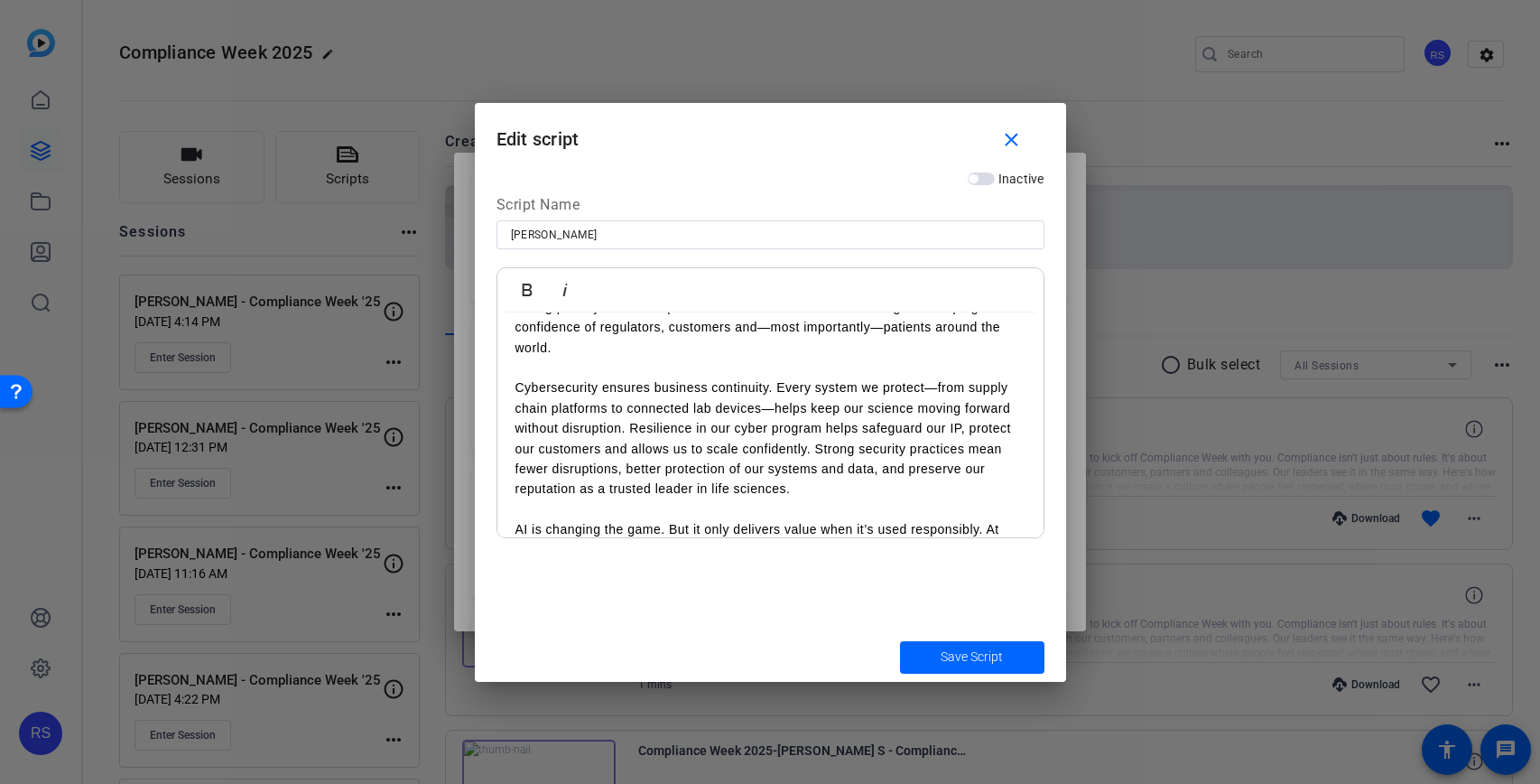
click at [647, 432] on p "Cybersecurity ensures business continuity. Every system we protect—from supply …" at bounding box center [770, 438] width 510 height 121
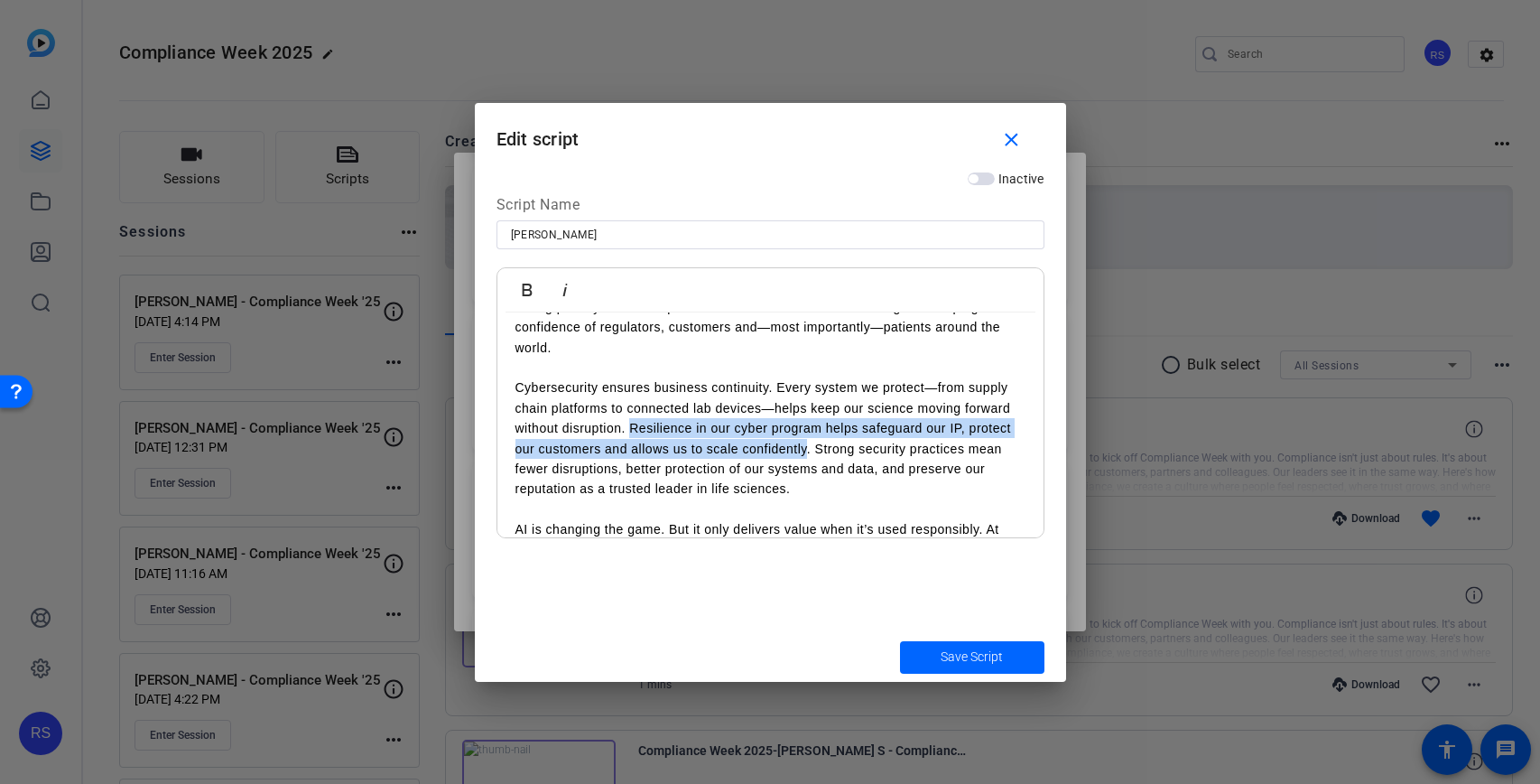
drag, startPoint x: 632, startPoint y: 430, endPoint x: 808, endPoint y: 453, distance: 177.5
click at [808, 453] on p "Cybersecurity ensures business continuity. Every system we protect—from supply …" at bounding box center [770, 438] width 510 height 121
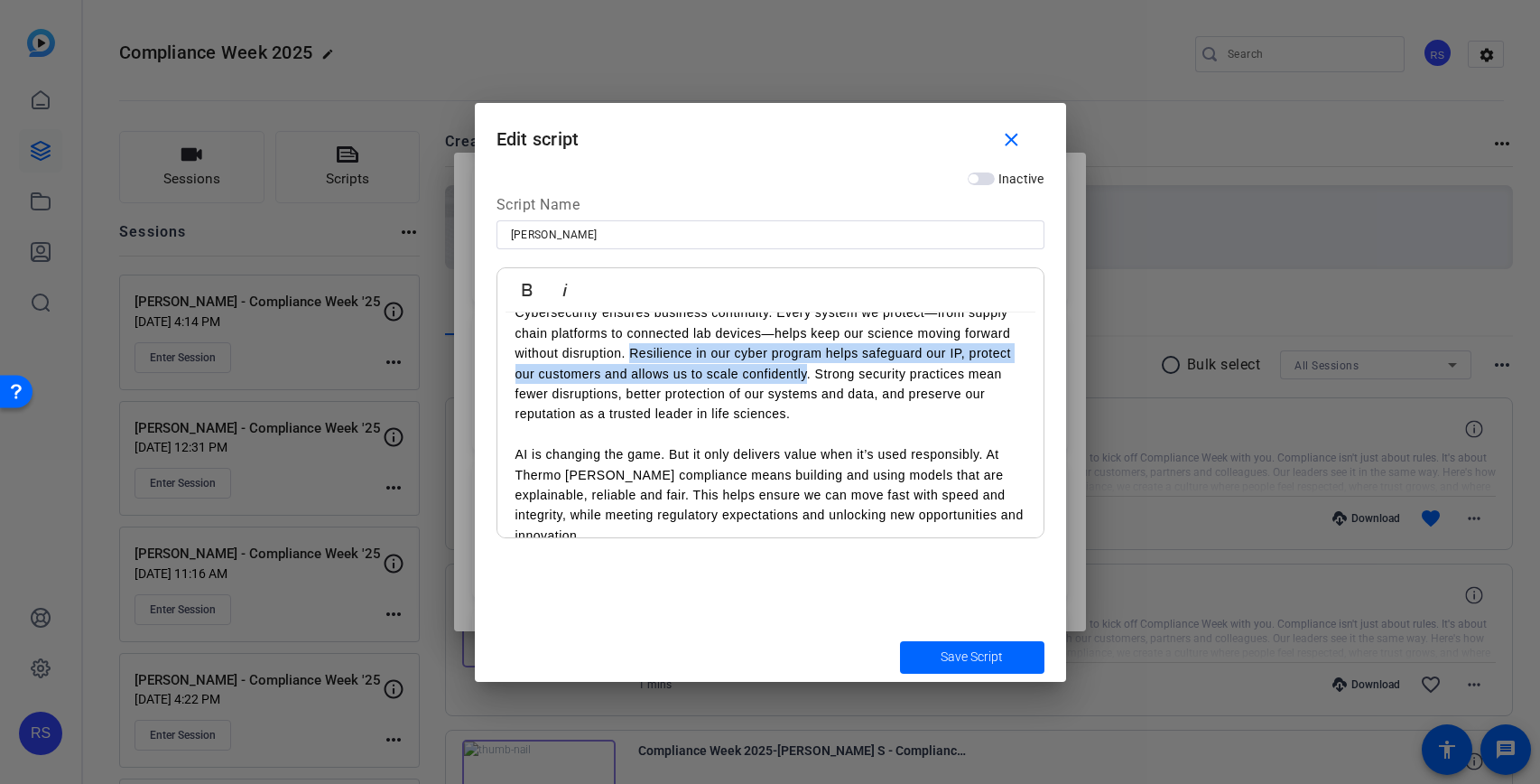
scroll to position [300, 0]
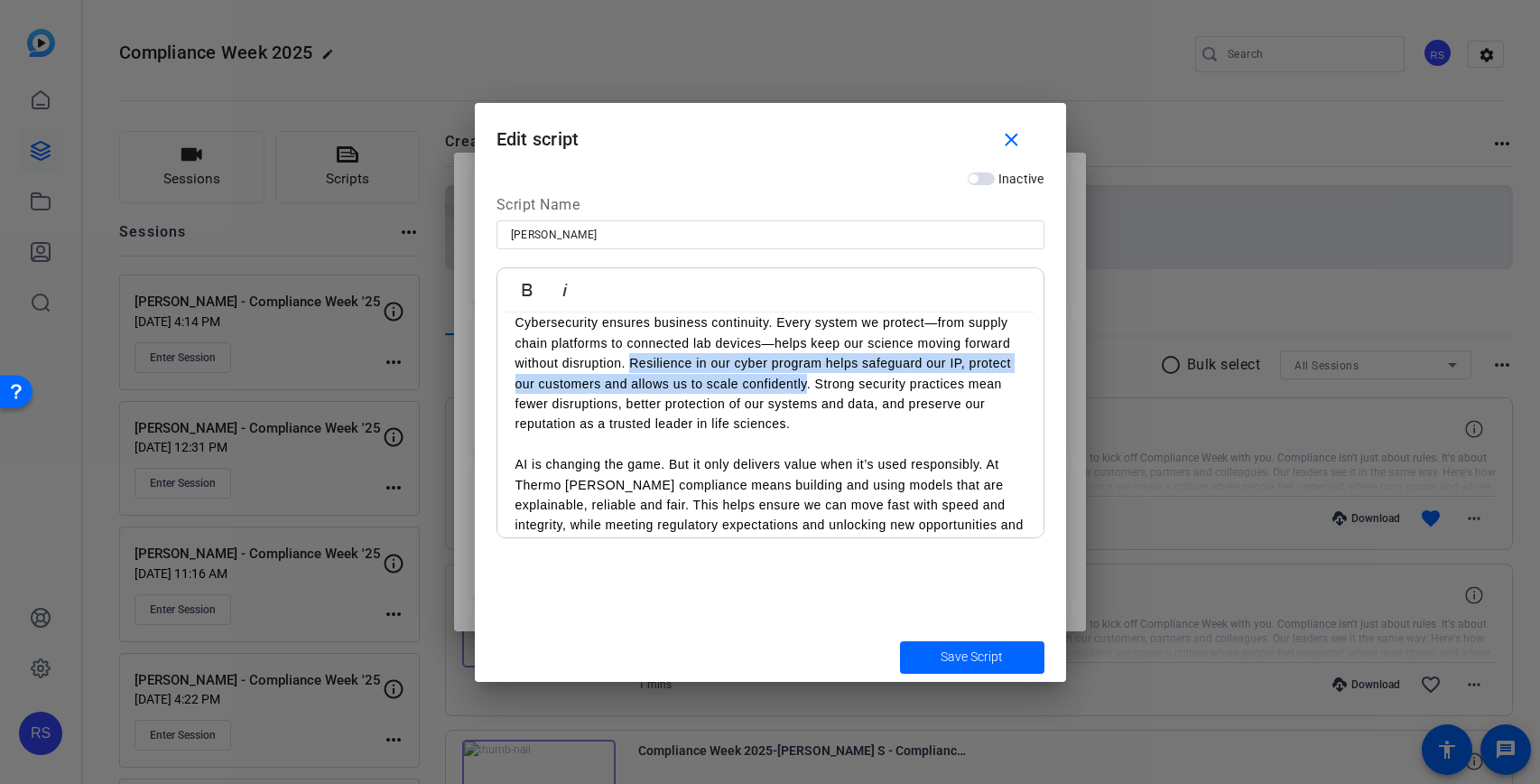
copy p "Resilience in our cyber program helps safeguard our IP, protect our customers a…"
drag, startPoint x: 968, startPoint y: 385, endPoint x: 1003, endPoint y: 421, distance: 50.2
click at [1003, 421] on p "Cybersecurity ensures business continuity. Every system we protect—from supply …" at bounding box center [770, 373] width 510 height 121
copy p "mean fewer disruptions, better protection of our systems and data, and preserve…"
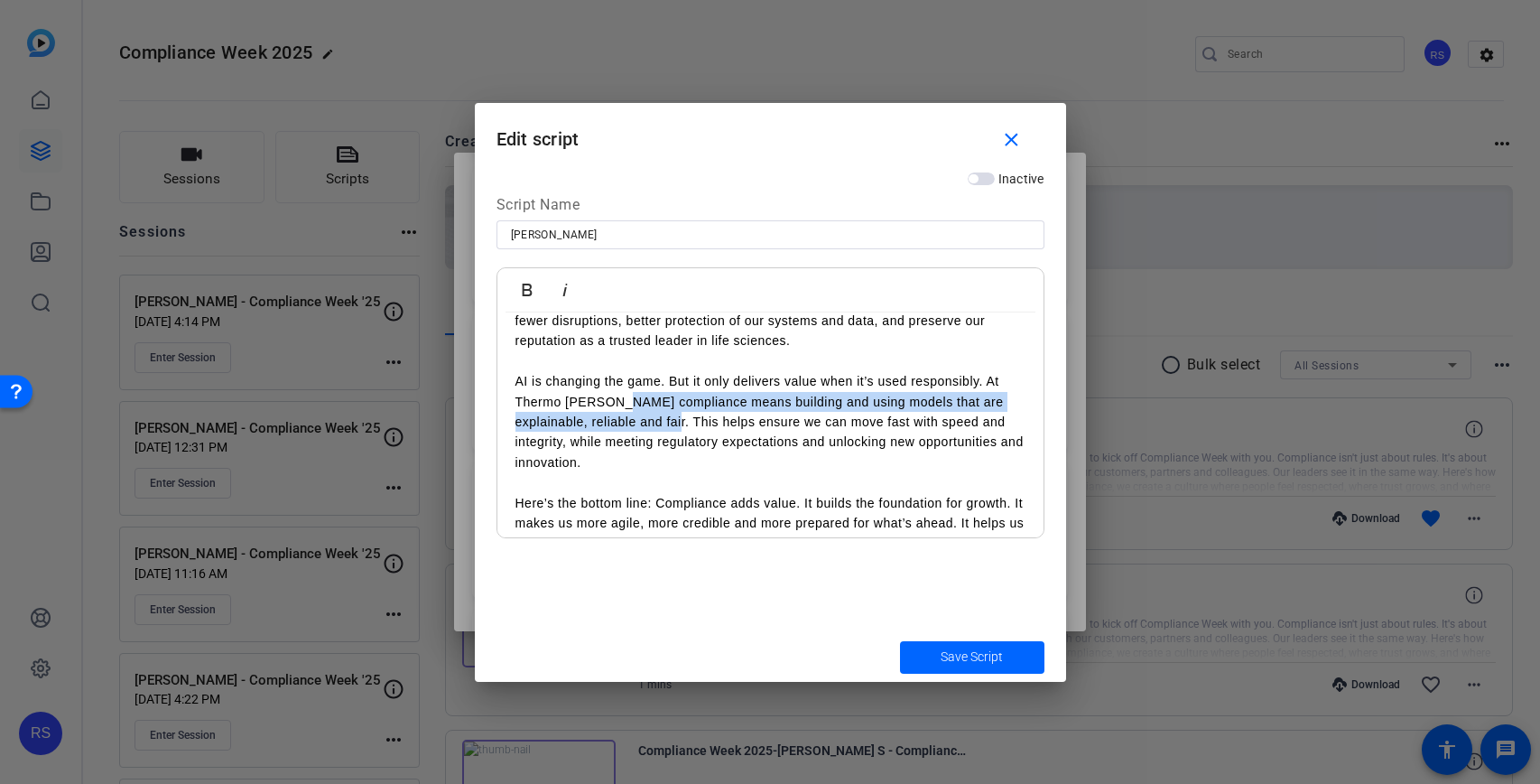
drag, startPoint x: 614, startPoint y: 403, endPoint x: 692, endPoint y: 419, distance: 79.6
click at [692, 419] on p "AI is changing the game. But it only delivers value when it’s used responsibly.…" at bounding box center [770, 421] width 510 height 101
copy p "AI compliance means building and using models that are explainable, reliable an…"
click at [1107, 717] on div at bounding box center [770, 392] width 1540 height 784
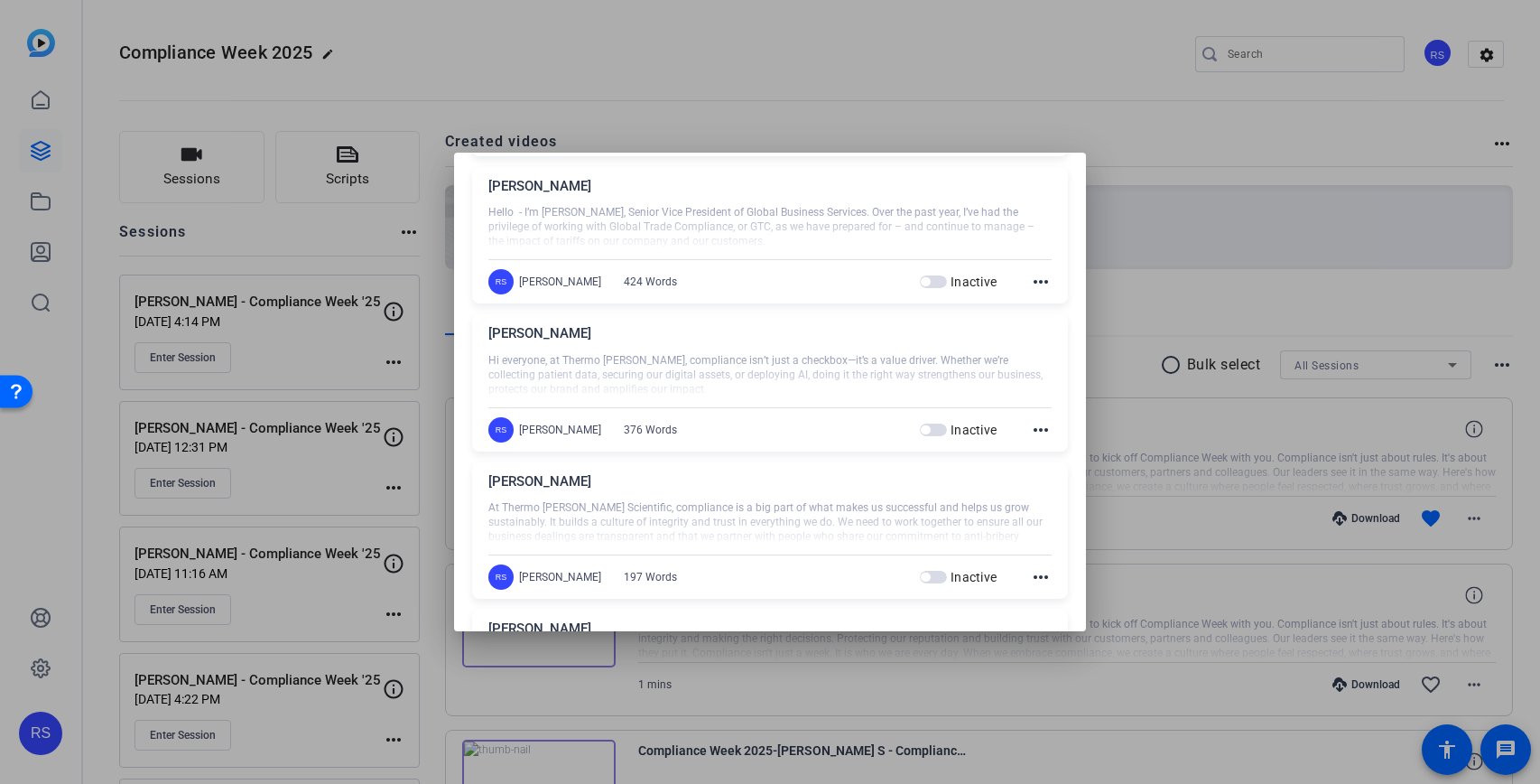
click at [1048, 428] on mat-icon "more_horiz" at bounding box center [1041, 430] width 22 height 22
click at [1069, 455] on span "Edit" at bounding box center [1081, 456] width 72 height 22
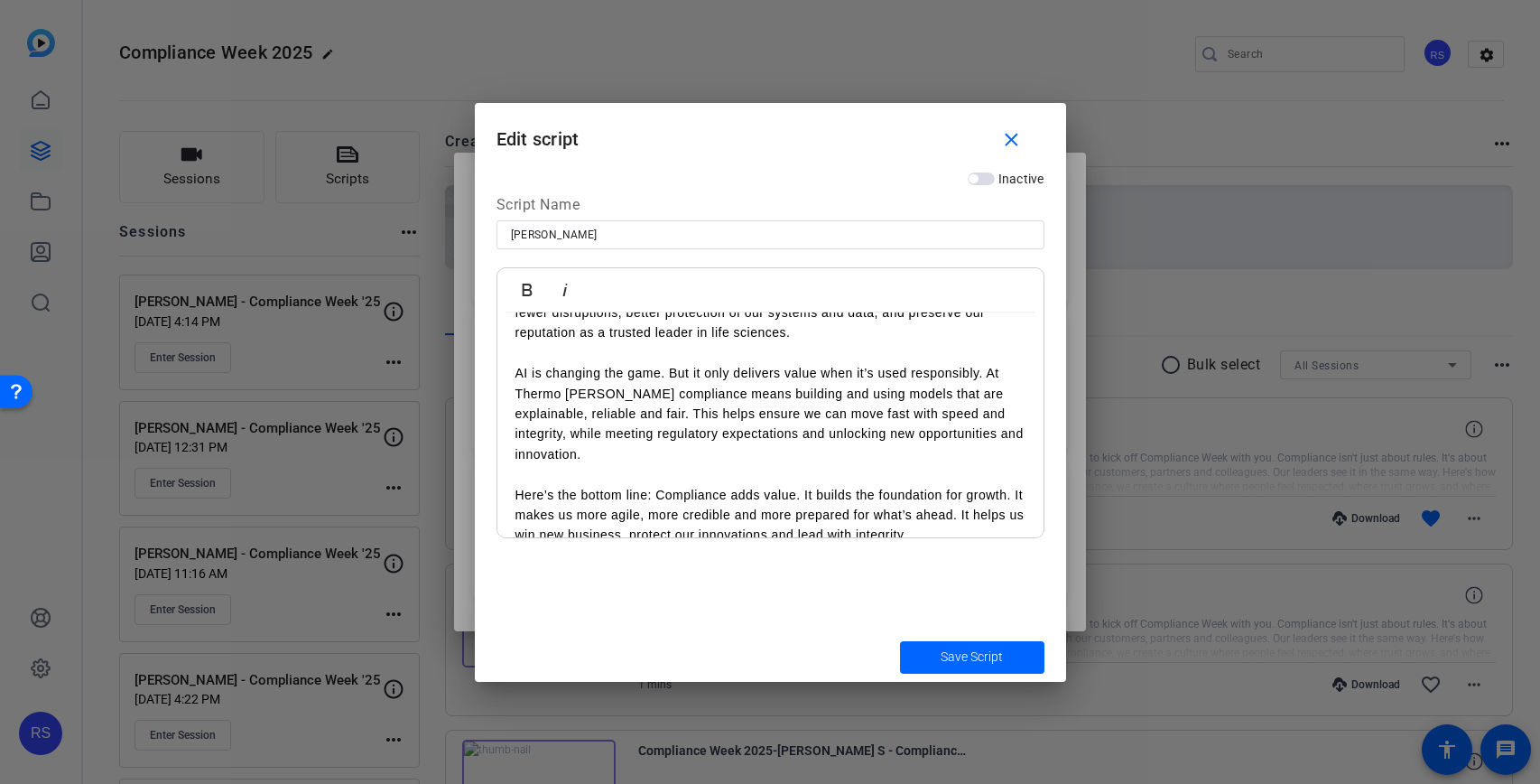
scroll to position [397, 0]
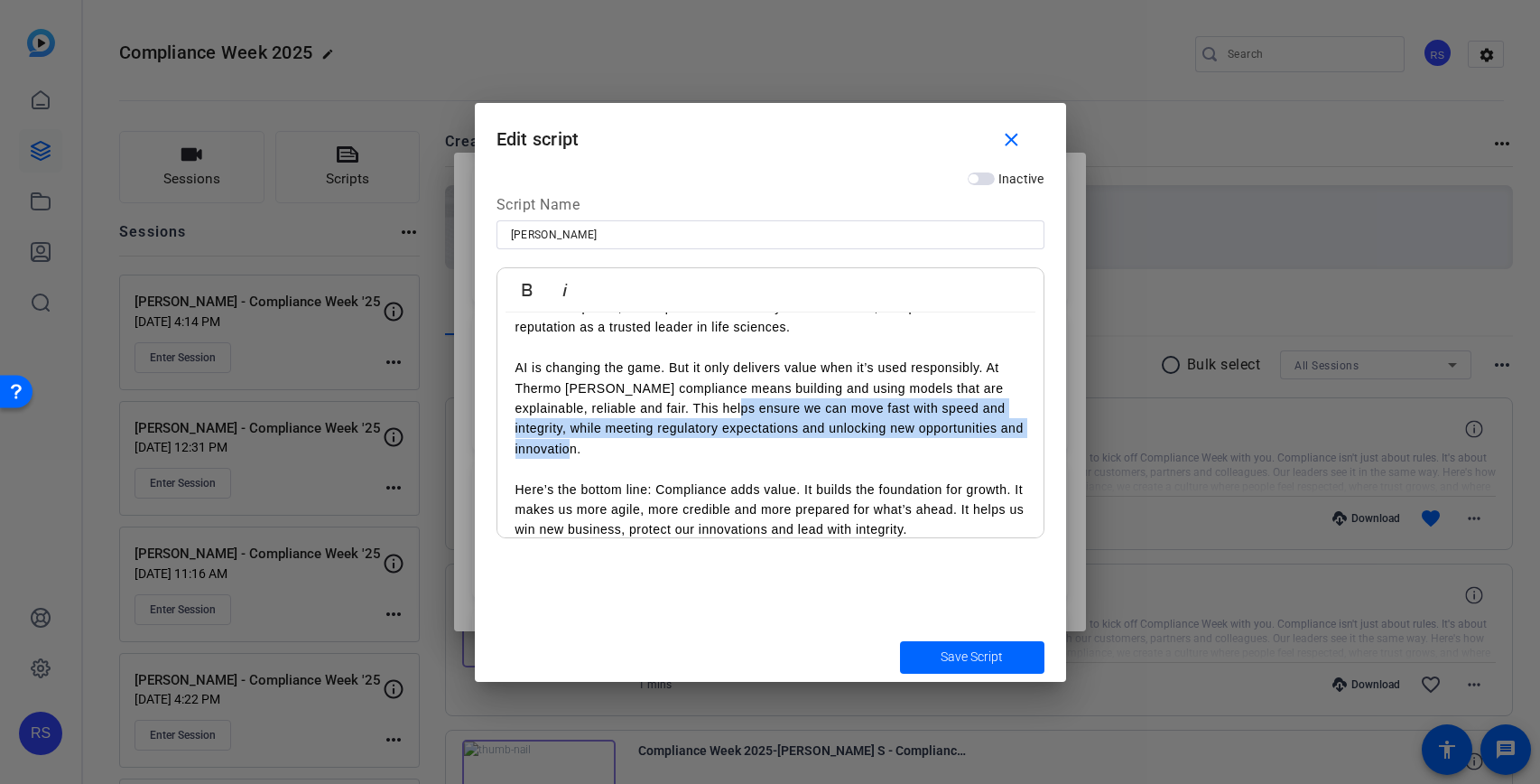
drag, startPoint x: 761, startPoint y: 410, endPoint x: 652, endPoint y: 445, distance: 114.5
click at [652, 445] on p "AI is changing the game. But it only delivers value when it’s used responsibly.…" at bounding box center [770, 408] width 510 height 101
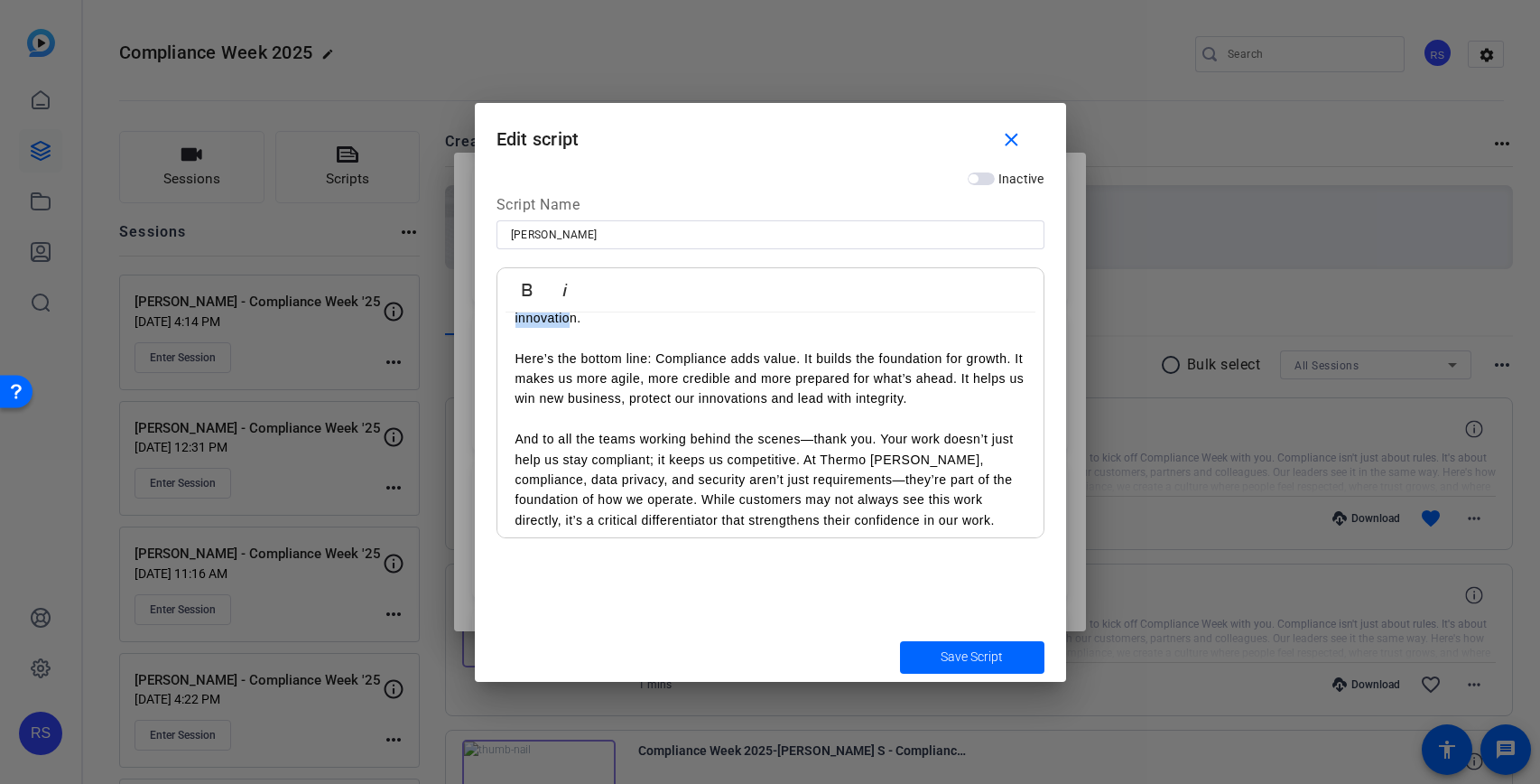
scroll to position [514, 0]
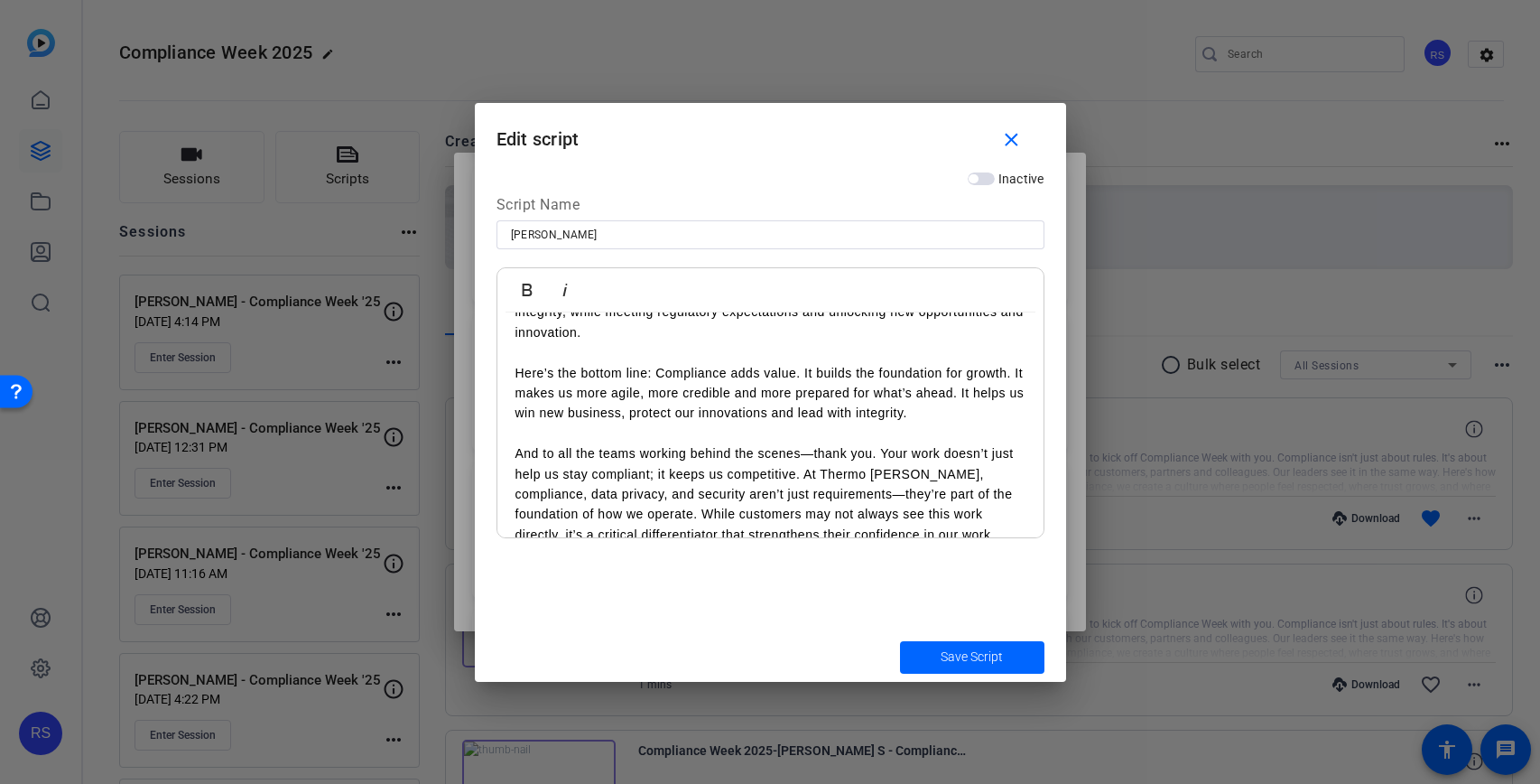
click at [1253, 611] on div at bounding box center [770, 392] width 1540 height 784
